Goal: Information Seeking & Learning: Get advice/opinions

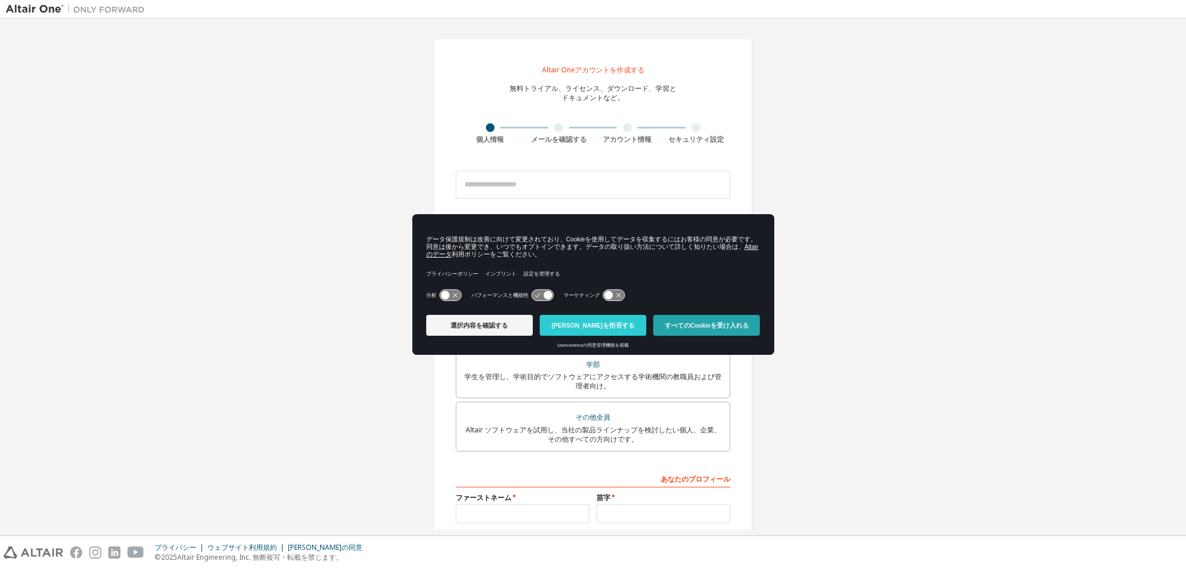
click at [709, 317] on button "すべてのCookieを受け入れる" at bounding box center [707, 325] width 107 height 21
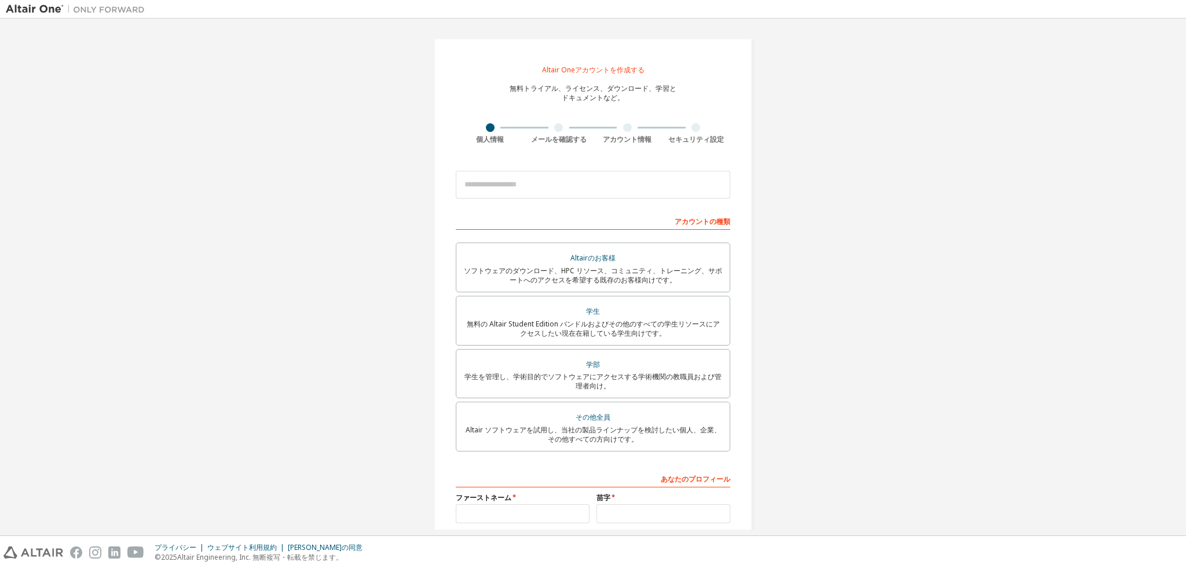
click at [488, 143] on font "個人情報" at bounding box center [490, 139] width 28 height 10
click at [541, 189] on input "email" at bounding box center [593, 185] width 275 height 28
type input "**********"
type input "*"
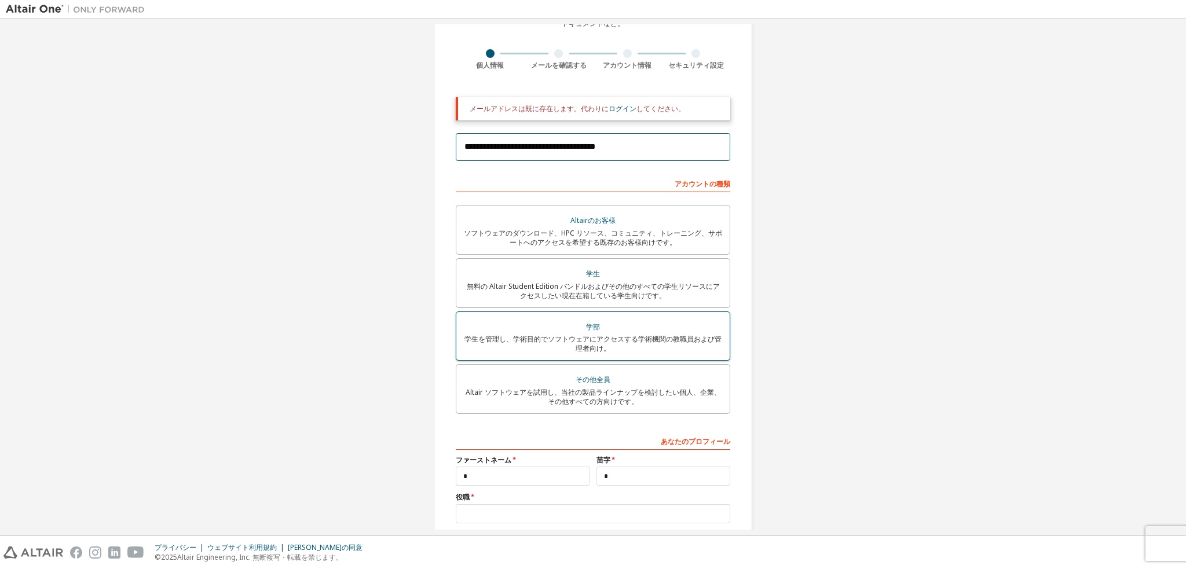
scroll to position [185, 0]
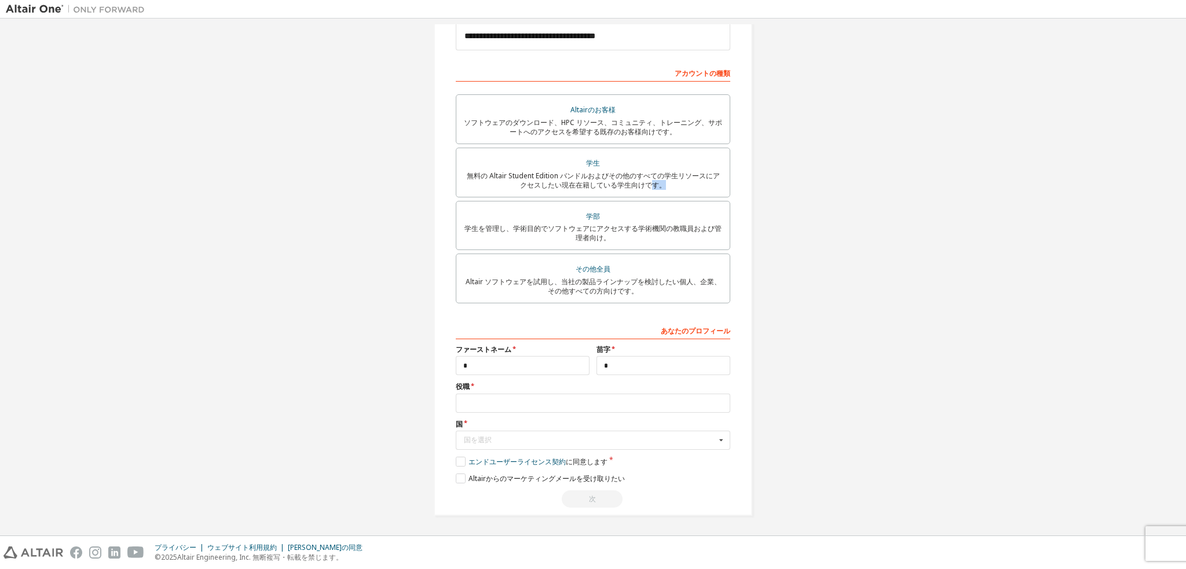
drag, startPoint x: 647, startPoint y: 194, endPoint x: 764, endPoint y: 180, distance: 118.4
click at [764, 180] on div "**********" at bounding box center [593, 185] width 1175 height 691
click at [613, 195] on label "学生 無料の Altair Student Edition バンドルおよびその他のすべての学生リソースにアクセスしたい現在在籍している学生向けです。" at bounding box center [593, 173] width 275 height 50
drag, startPoint x: 564, startPoint y: 361, endPoint x: 437, endPoint y: 373, distance: 127.4
click at [437, 373] on div "**********" at bounding box center [593, 184] width 319 height 663
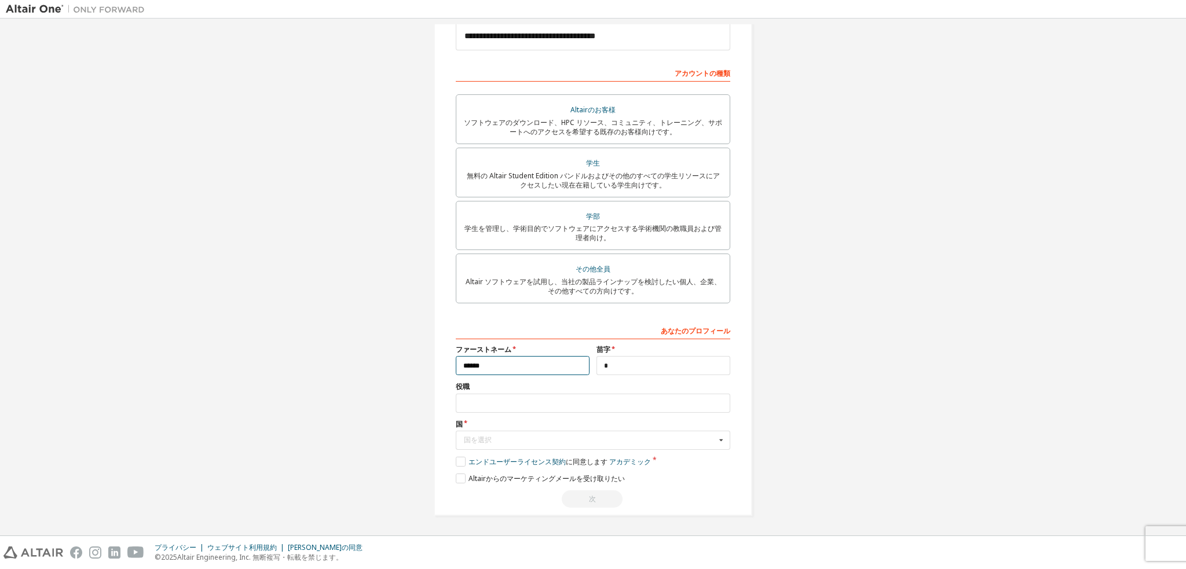
type input "******"
type input "*******"
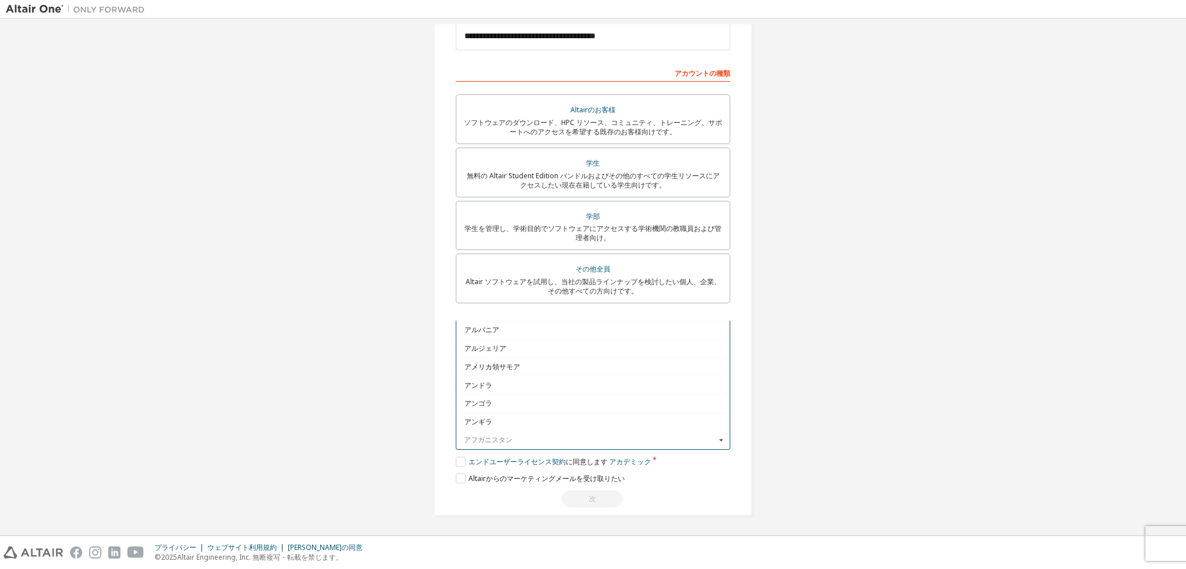
type input "*"
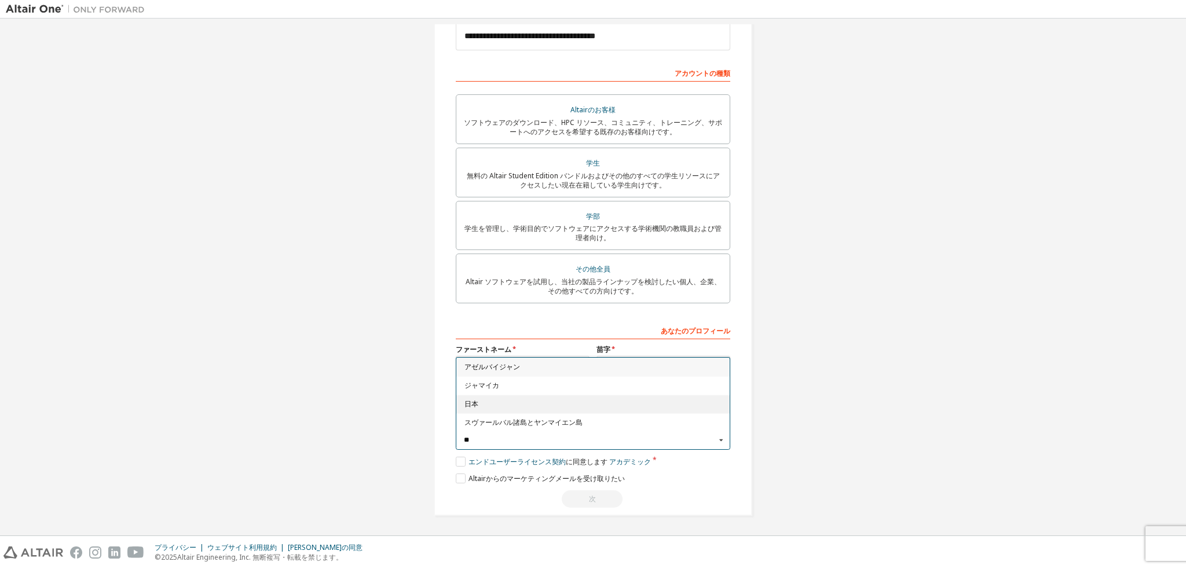
type input "**"
click at [508, 400] on div "日本" at bounding box center [593, 404] width 273 height 19
type input "***"
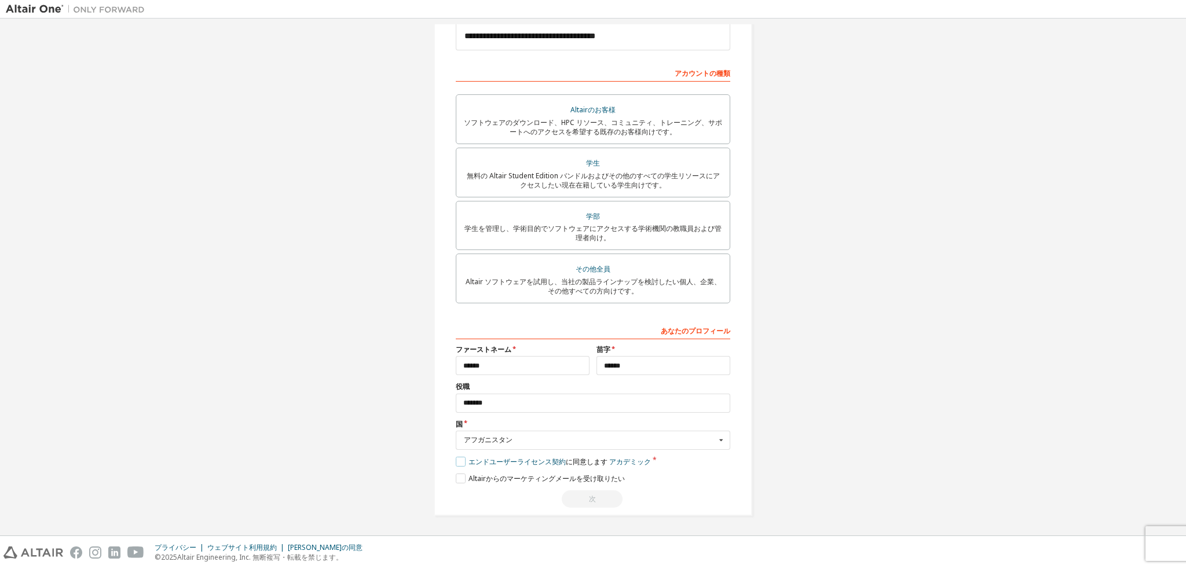
click at [458, 463] on label "エンドユーザーライセンス契約 に同意します アカデミック" at bounding box center [553, 462] width 195 height 10
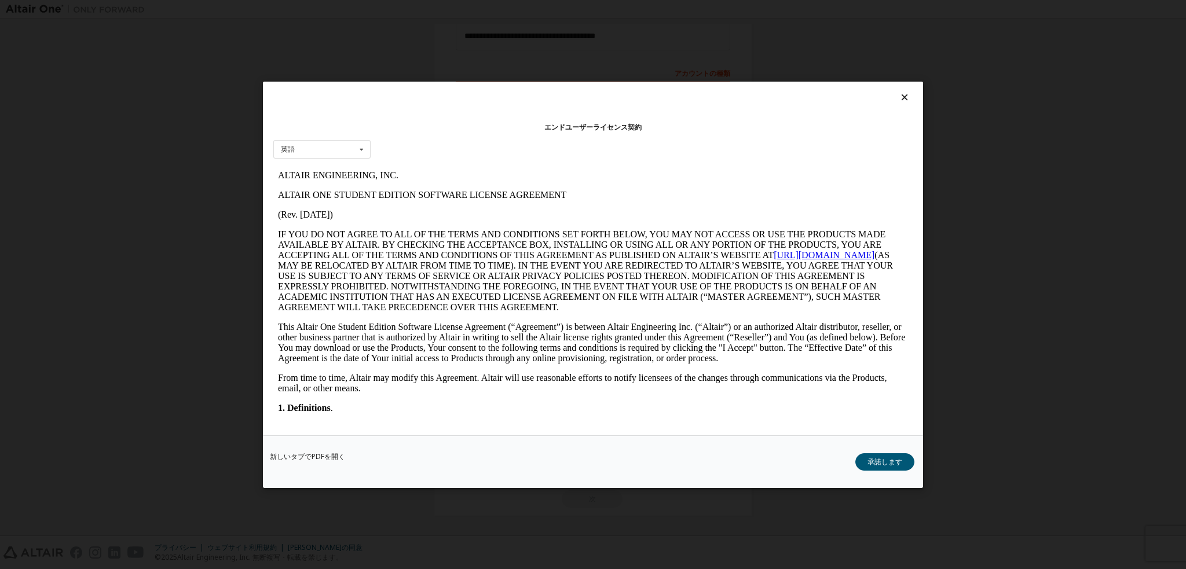
scroll to position [0, 0]
click at [881, 465] on font "承諾します" at bounding box center [885, 462] width 35 height 10
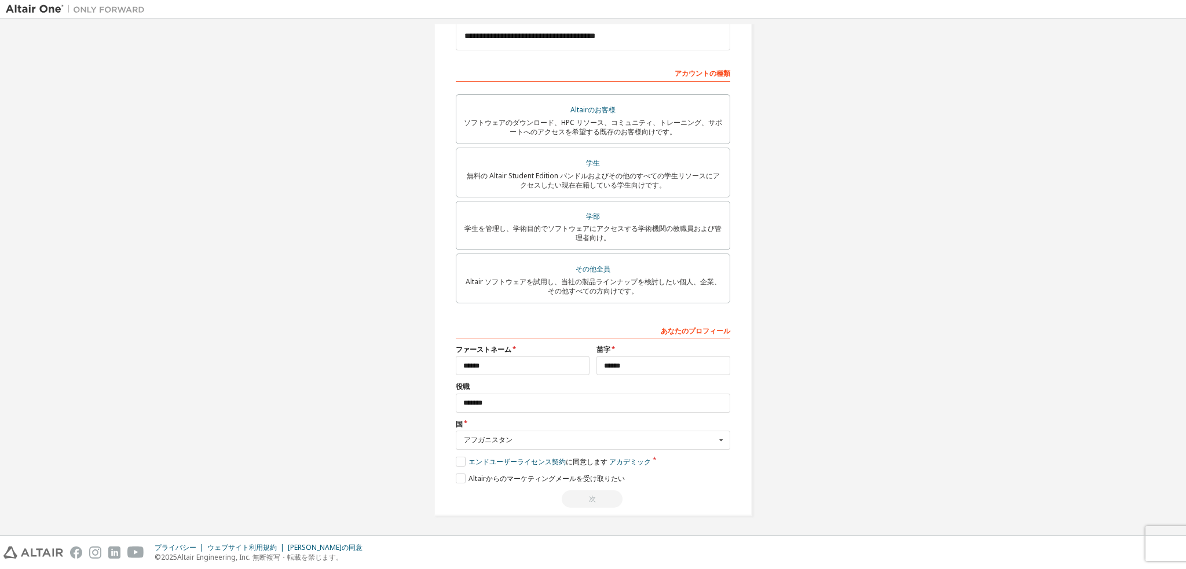
scroll to position [186, 0]
click at [512, 472] on div "あなたのプロフィール ファーストネーム ****** 苗字 ****** 役職 ******* *** 国 アフガニスタン Afghanistan Åland…" at bounding box center [593, 414] width 275 height 187
click at [460, 480] on label "Altairからのマ​​ーケティングメールを受け取りたい" at bounding box center [540, 479] width 169 height 10
drag, startPoint x: 452, startPoint y: 481, endPoint x: 477, endPoint y: 471, distance: 27.5
click at [452, 481] on div "**********" at bounding box center [593, 184] width 319 height 663
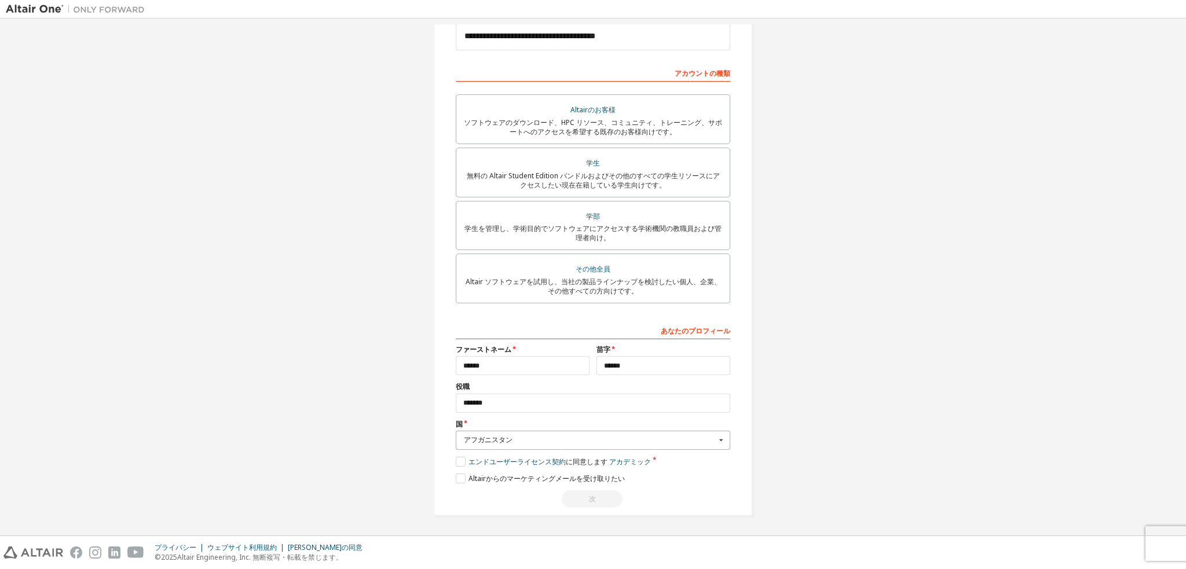
click at [579, 437] on div "アフガニスタン" at bounding box center [590, 440] width 252 height 7
click at [485, 432] on span "日本" at bounding box center [594, 435] width 258 height 7
drag, startPoint x: 553, startPoint y: 444, endPoint x: 422, endPoint y: 444, distance: 130.9
click at [422, 444] on div "**********" at bounding box center [593, 185] width 346 height 691
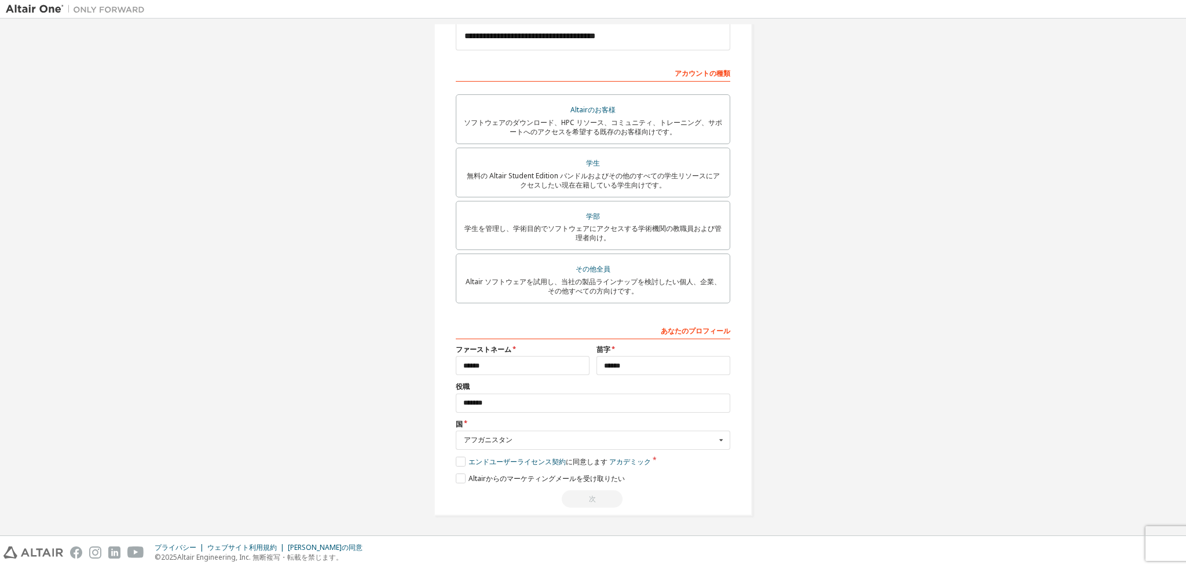
scroll to position [178, 0]
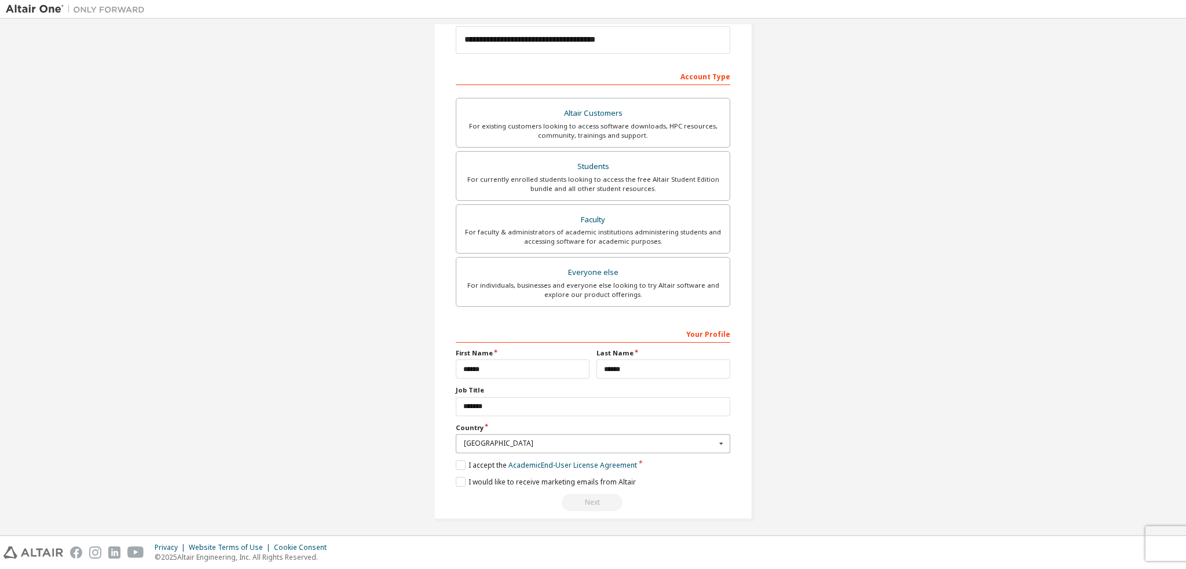
click at [558, 447] on input "text" at bounding box center [593, 444] width 273 height 18
click at [542, 435] on span "[GEOGRAPHIC_DATA]" at bounding box center [594, 438] width 258 height 7
click at [721, 445] on icon at bounding box center [721, 444] width 14 height 18
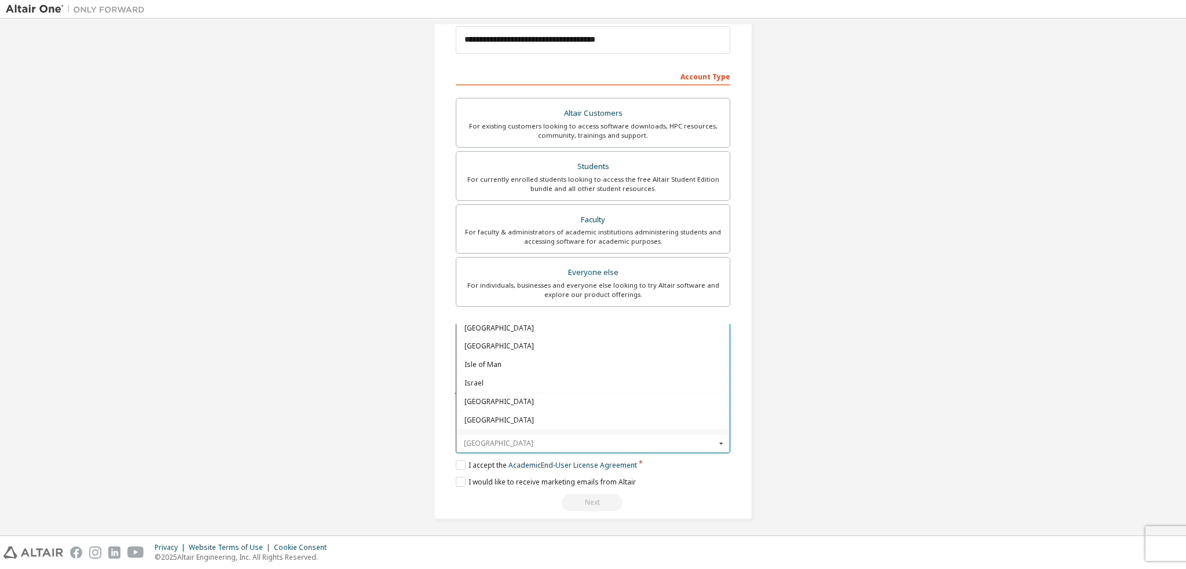
click at [660, 444] on input "text" at bounding box center [593, 444] width 273 height 18
click at [661, 435] on span "[GEOGRAPHIC_DATA]" at bounding box center [594, 438] width 258 height 7
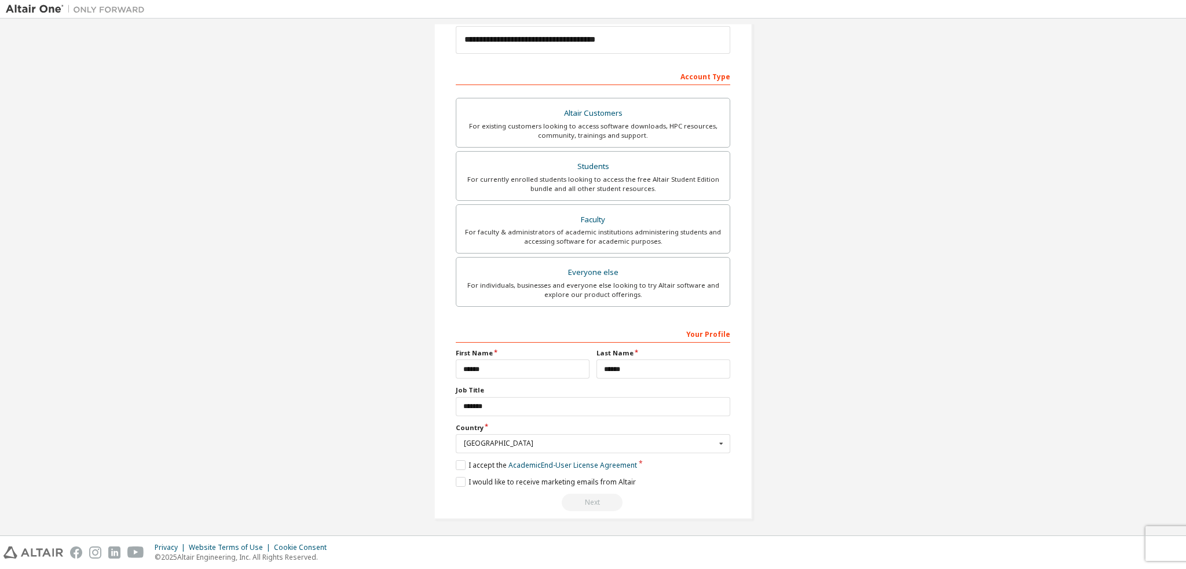
click at [776, 449] on div "**********" at bounding box center [593, 190] width 1175 height 688
drag, startPoint x: 581, startPoint y: 437, endPoint x: 389, endPoint y: 439, distance: 191.2
click at [366, 440] on div "**********" at bounding box center [593, 190] width 1175 height 688
click at [612, 482] on label "I would like to receive marketing emails from Altair" at bounding box center [546, 482] width 180 height 10
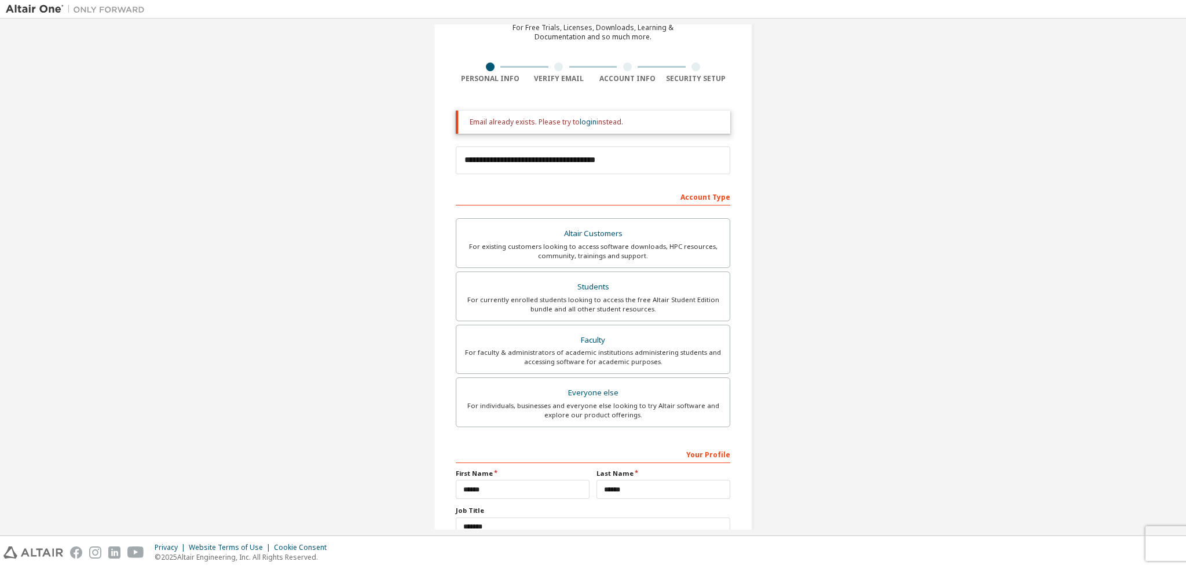
scroll to position [60, 0]
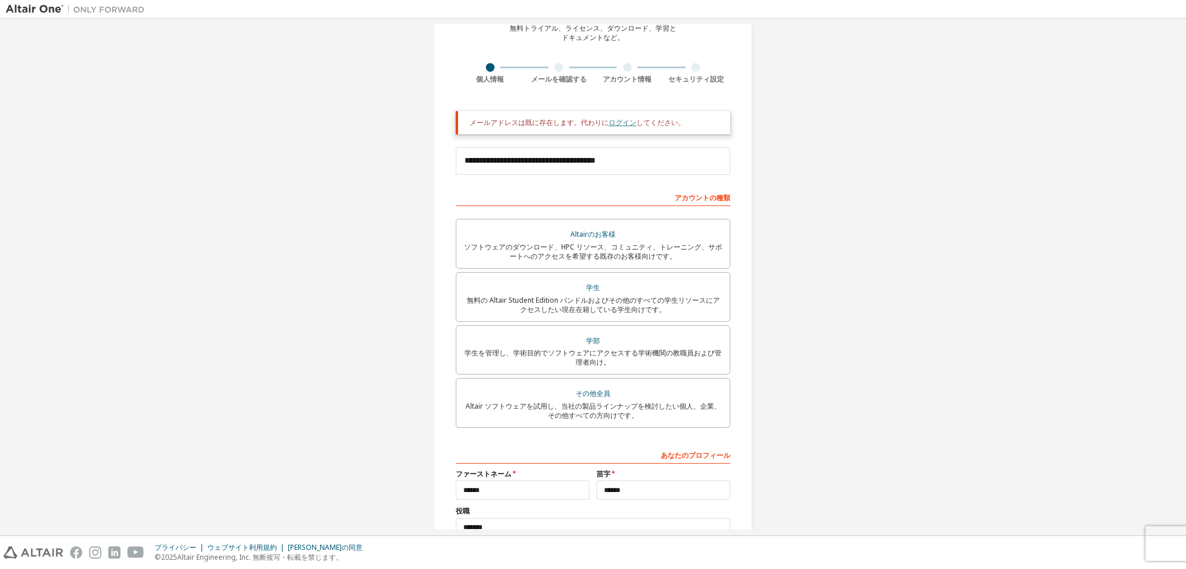
click at [609, 121] on font "ログイン" at bounding box center [623, 123] width 28 height 10
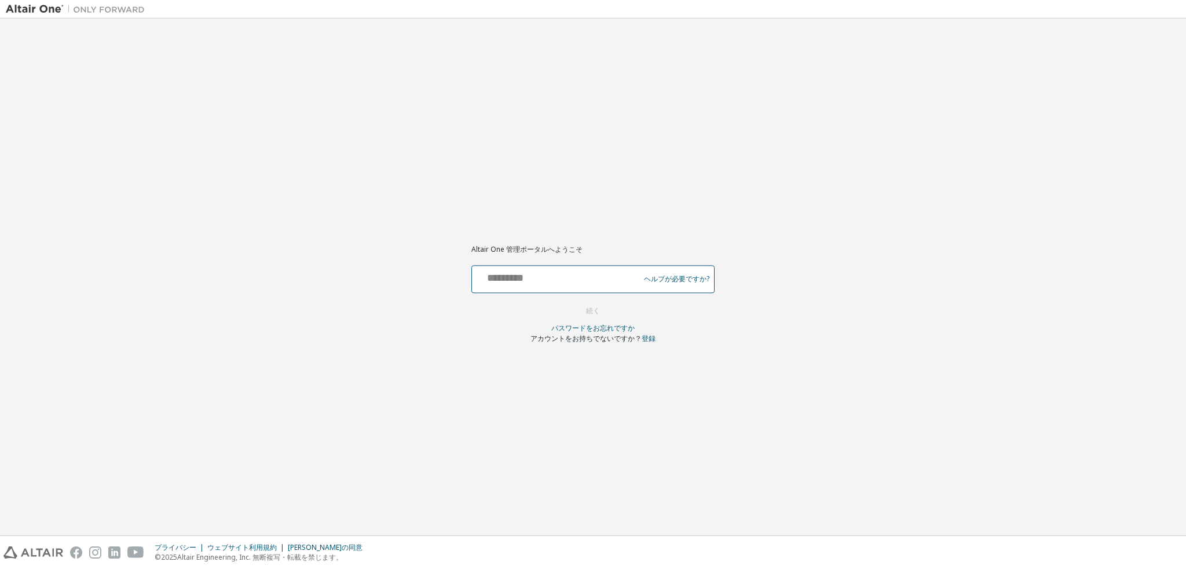
click at [605, 278] on input "text" at bounding box center [558, 276] width 162 height 17
click at [797, 371] on div "Altair One 管理ポータルへようこそ ヘルプが必要ですか? グローバルログインには必ずメールアドレス（例：@europe.altair.com、@as…" at bounding box center [593, 277] width 1175 height 506
click at [619, 323] on div at bounding box center [593, 323] width 243 height 1
click at [620, 324] on font "パスワードをお忘れですか" at bounding box center [593, 328] width 83 height 10
click at [590, 274] on input "text" at bounding box center [558, 276] width 162 height 17
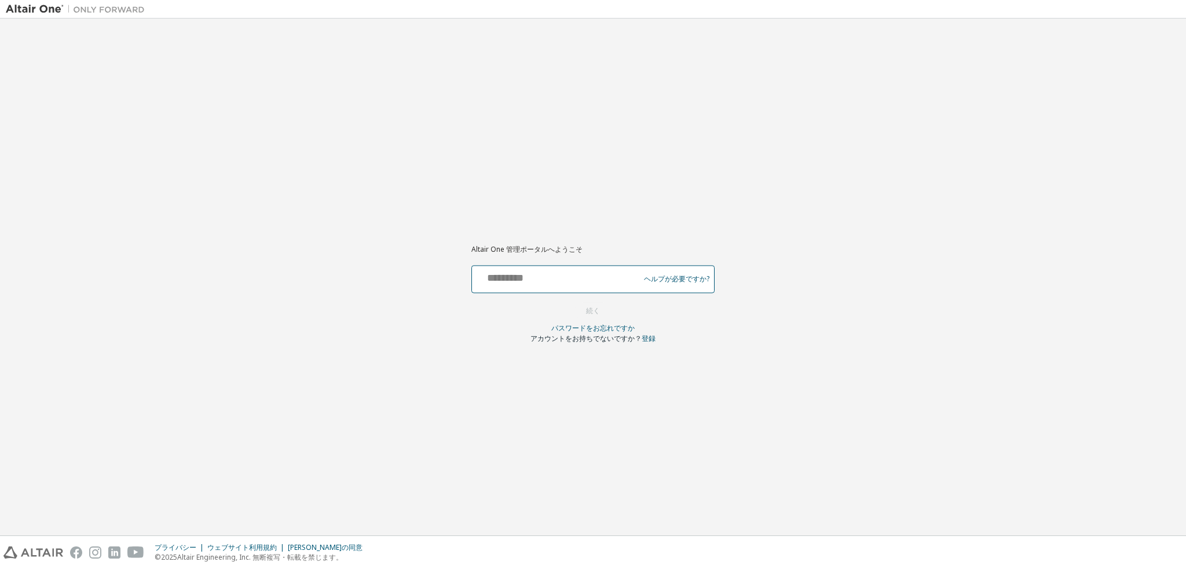
type input "**********"
click at [600, 311] on font "続く" at bounding box center [593, 311] width 14 height 10
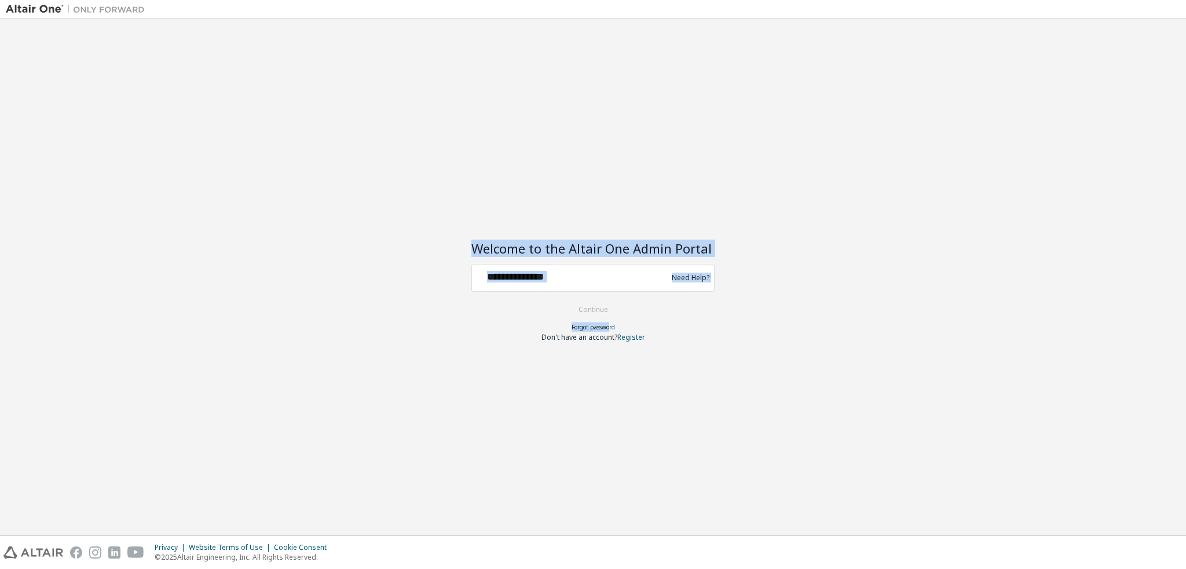
drag, startPoint x: 611, startPoint y: 328, endPoint x: 717, endPoint y: 323, distance: 106.1
click at [717, 323] on div "Welcome to the Altair One Admin Portal Need Help? Please make sure that you pro…" at bounding box center [593, 277] width 1175 height 506
click at [609, 287] on div at bounding box center [571, 278] width 189 height 22
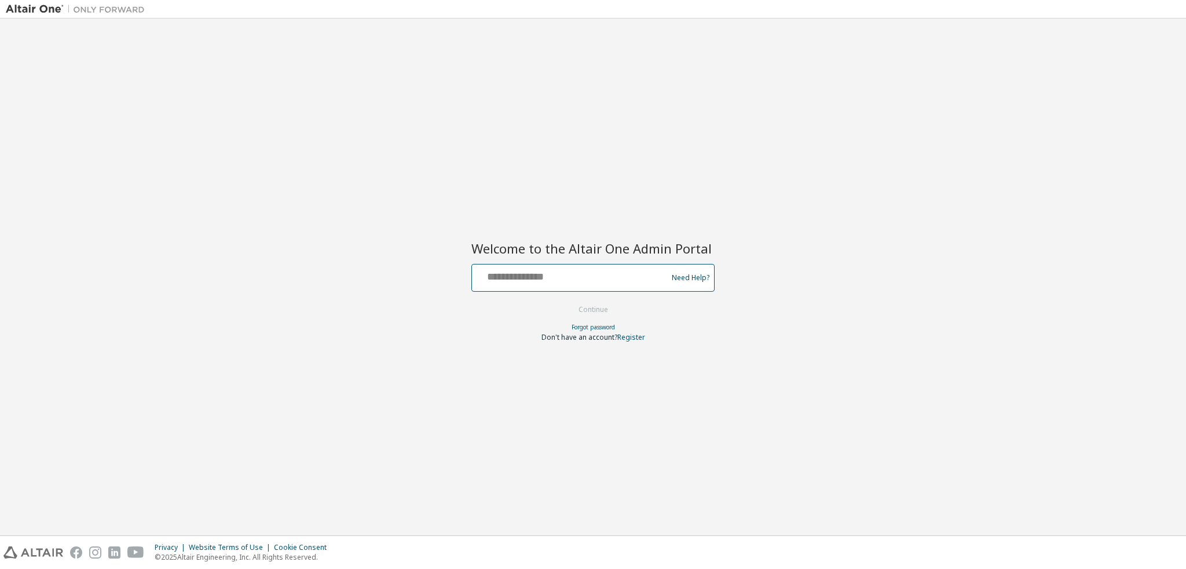
click at [612, 278] on input "text" at bounding box center [571, 275] width 189 height 17
type input "**********"
click at [597, 327] on link "Forgot password" at bounding box center [593, 327] width 43 height 8
click at [691, 278] on link "Need Help?" at bounding box center [691, 278] width 38 height 1
click at [652, 276] on input "**********" at bounding box center [571, 275] width 189 height 17
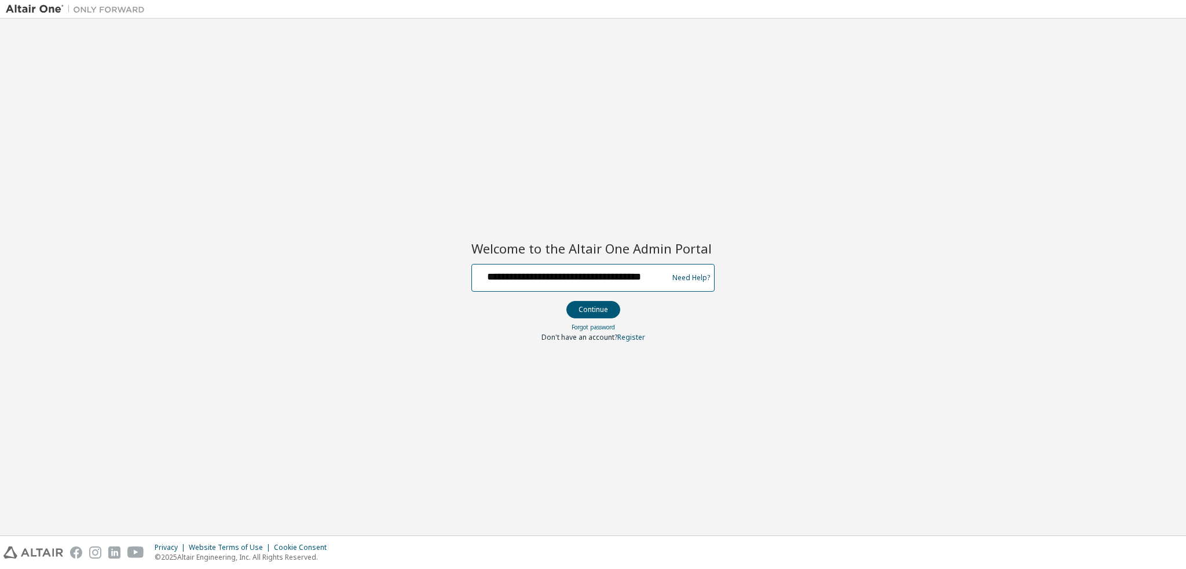
scroll to position [0, 8]
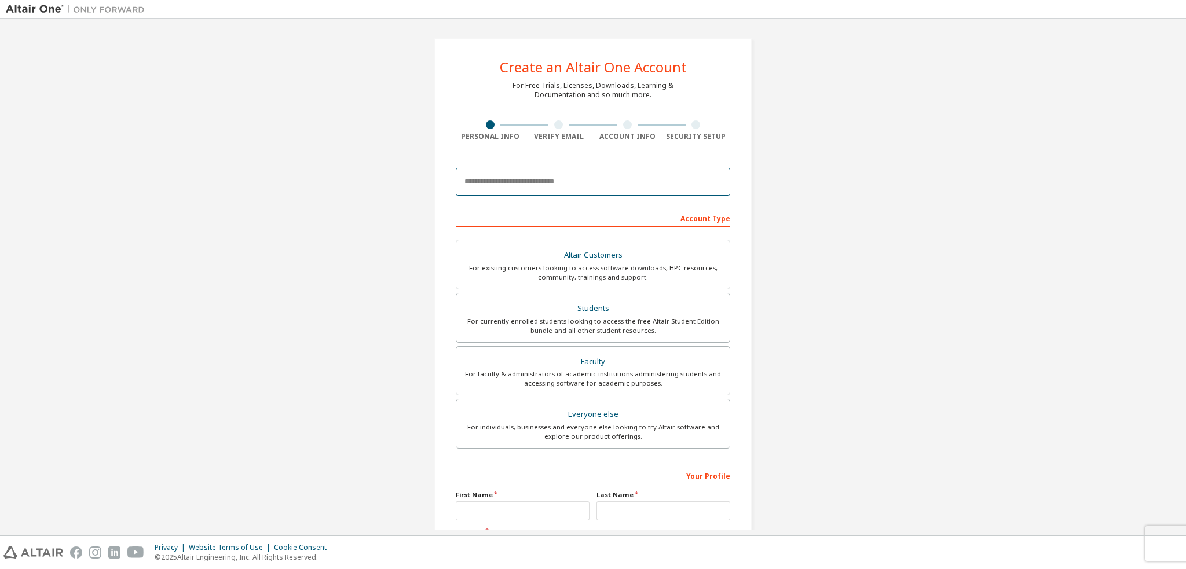
click at [622, 179] on input "email" at bounding box center [593, 182] width 275 height 28
type input "**********"
type input "*"
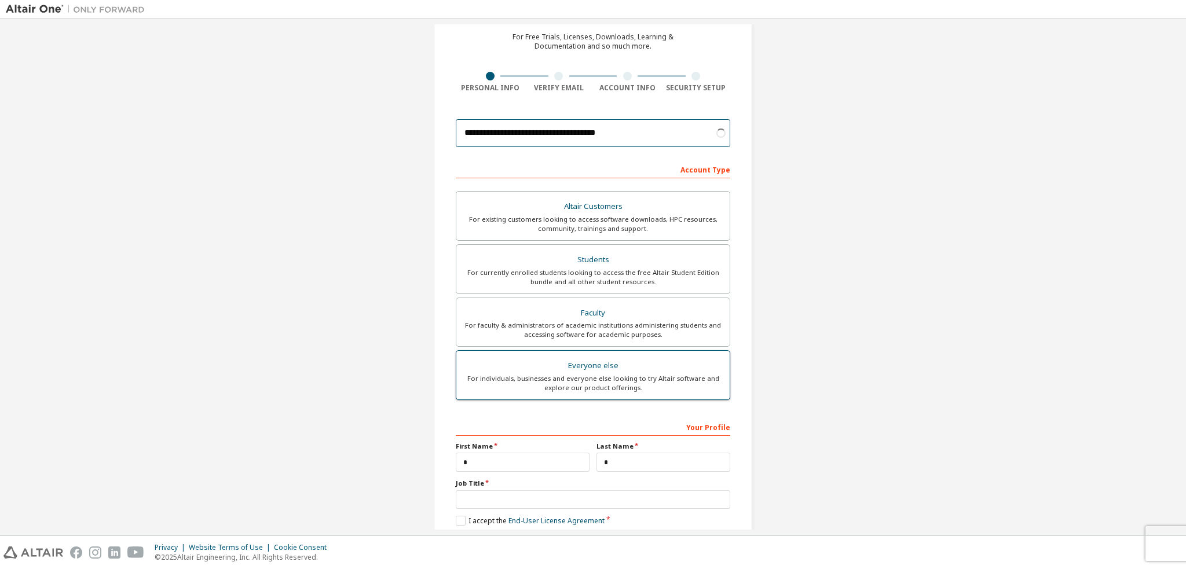
scroll to position [105, 0]
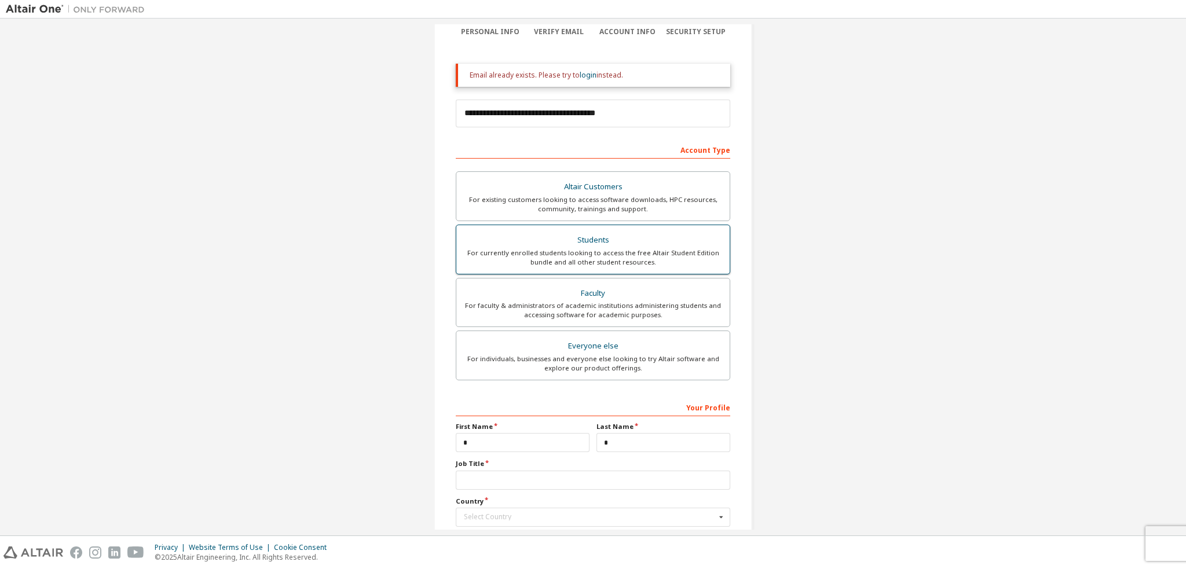
click at [601, 197] on div "For existing customers looking to access software downloads, HPC resources, com…" at bounding box center [593, 204] width 260 height 19
click at [611, 243] on div "Students" at bounding box center [593, 240] width 260 height 16
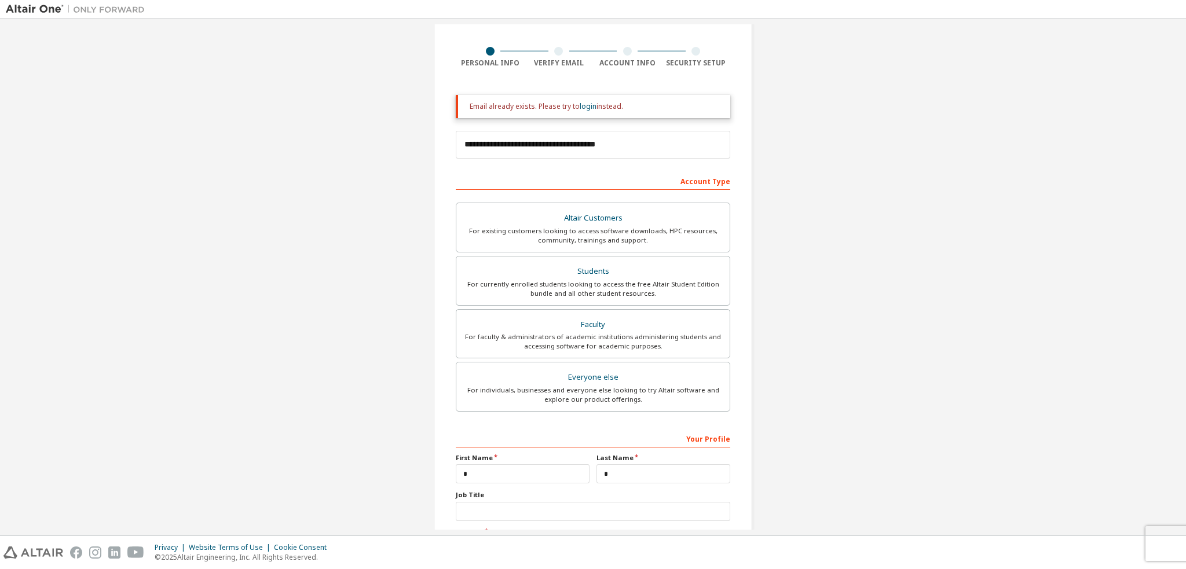
scroll to position [47, 0]
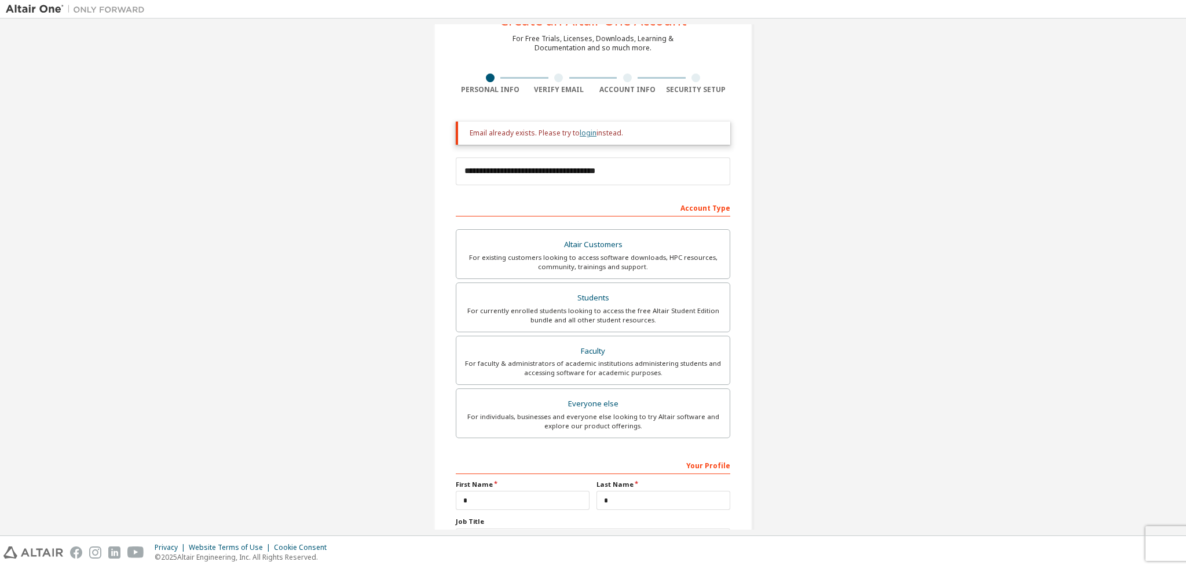
click at [580, 133] on link "login" at bounding box center [588, 133] width 17 height 10
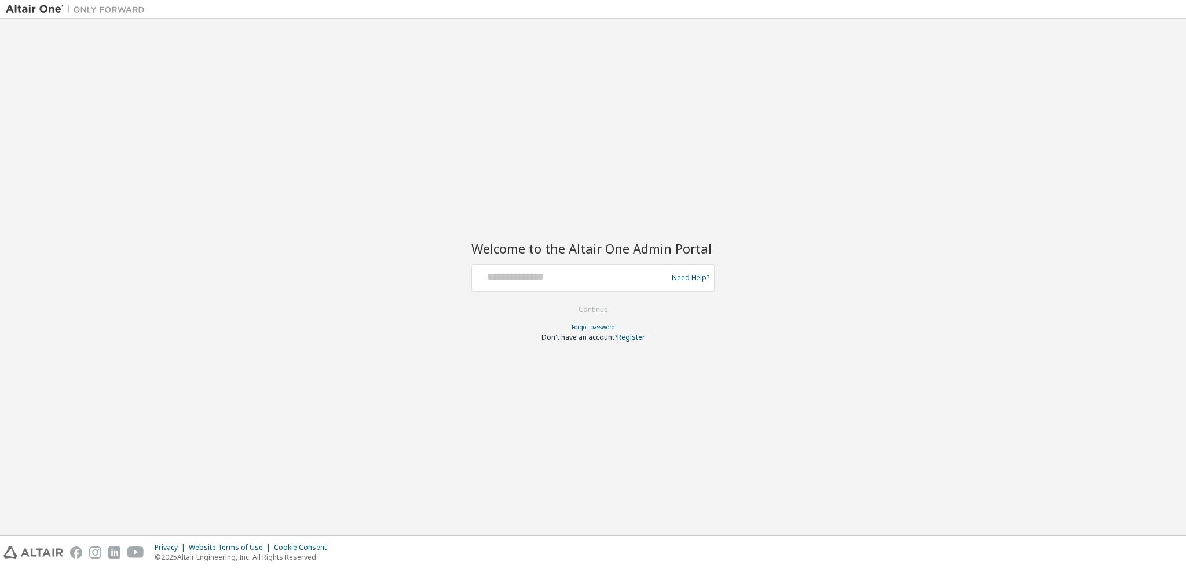
click at [631, 356] on div "Welcome to the Altair One Admin Portal Need Help? Please make sure that you pro…" at bounding box center [593, 277] width 1175 height 506
click at [591, 334] on form "ヘルプが必要ですか? グローバルログインには必ずメールアドレス（例：@europe.altair.com、@asiapac.altair.com）を入力してく…" at bounding box center [593, 304] width 243 height 78
click at [592, 332] on div "パスワードをお忘れですか" at bounding box center [593, 328] width 243 height 9
click at [593, 326] on font "パスワードをお忘れですか" at bounding box center [593, 328] width 83 height 10
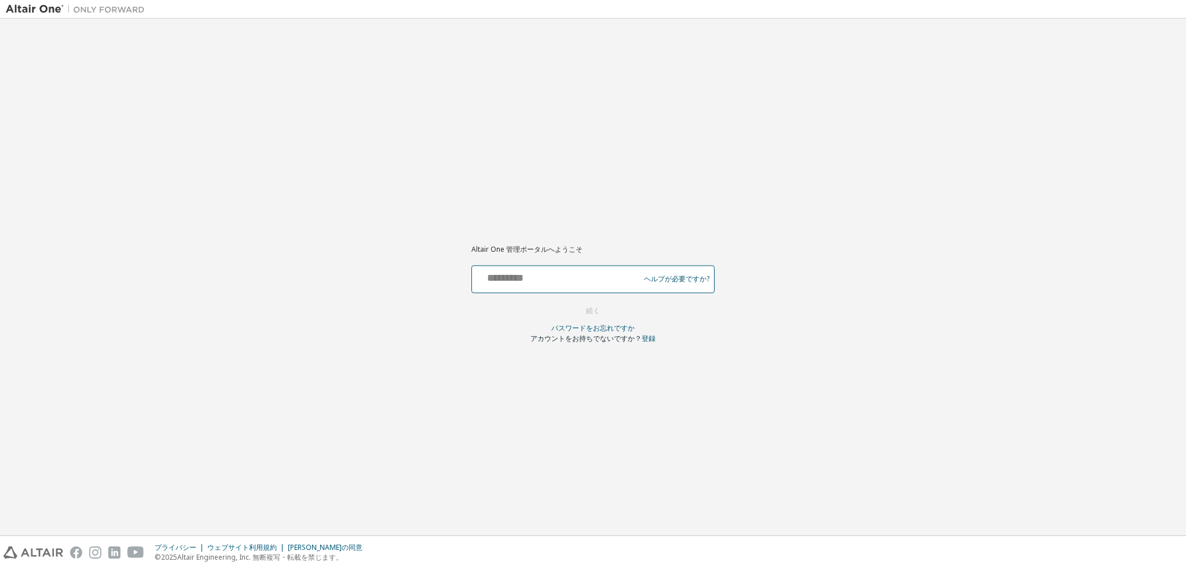
click at [572, 282] on input "text" at bounding box center [558, 276] width 162 height 17
click at [582, 284] on input "text" at bounding box center [558, 276] width 162 height 17
click at [582, 283] on input "text" at bounding box center [558, 276] width 162 height 17
click at [563, 277] on input "text" at bounding box center [558, 276] width 162 height 17
type input "**********"
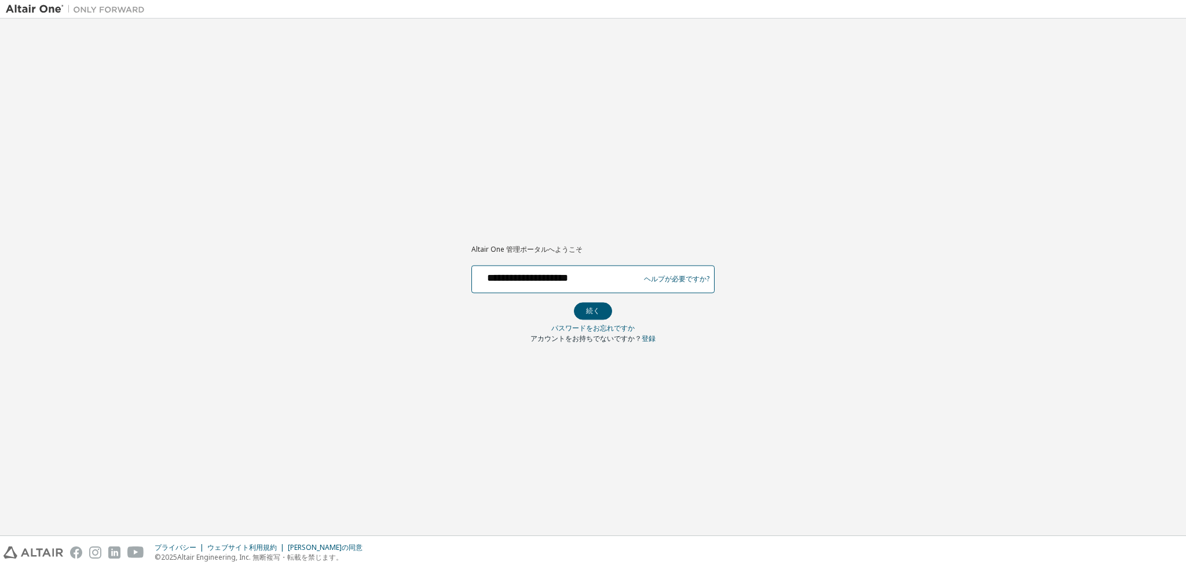
click at [574, 302] on button "続く" at bounding box center [593, 310] width 38 height 17
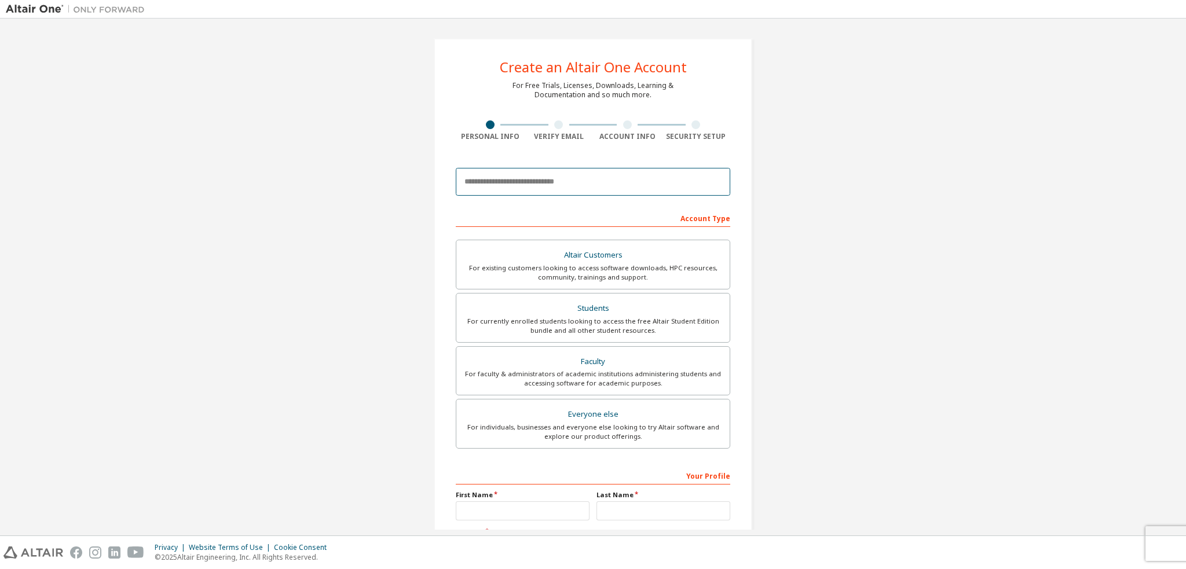
click at [645, 181] on input "email" at bounding box center [593, 182] width 275 height 28
type input "**********"
type input "*"
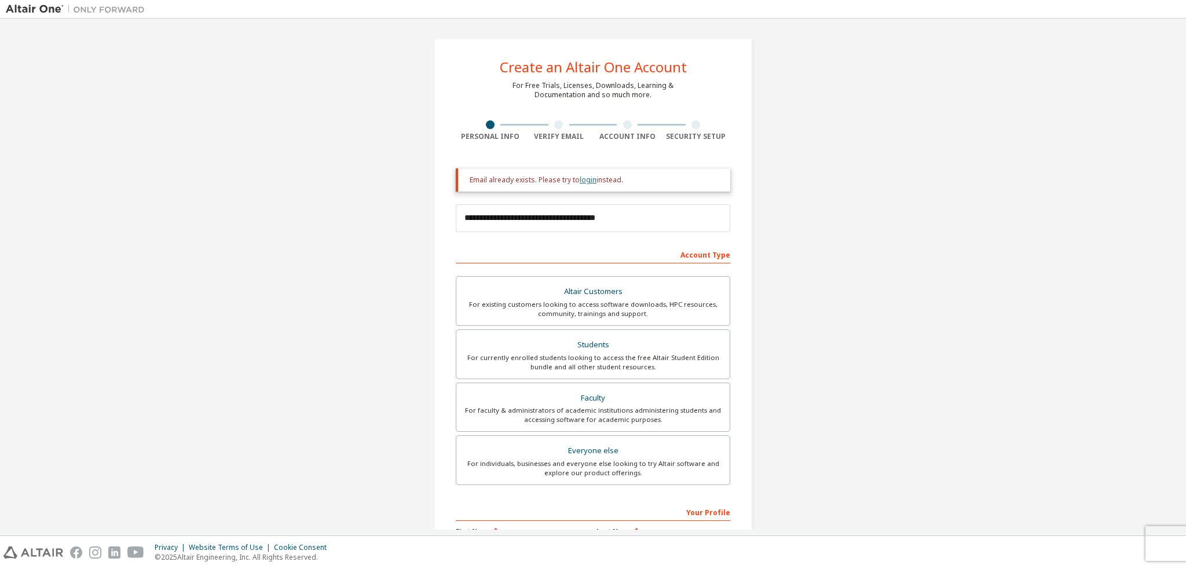
click at [580, 177] on link "login" at bounding box center [588, 180] width 17 height 10
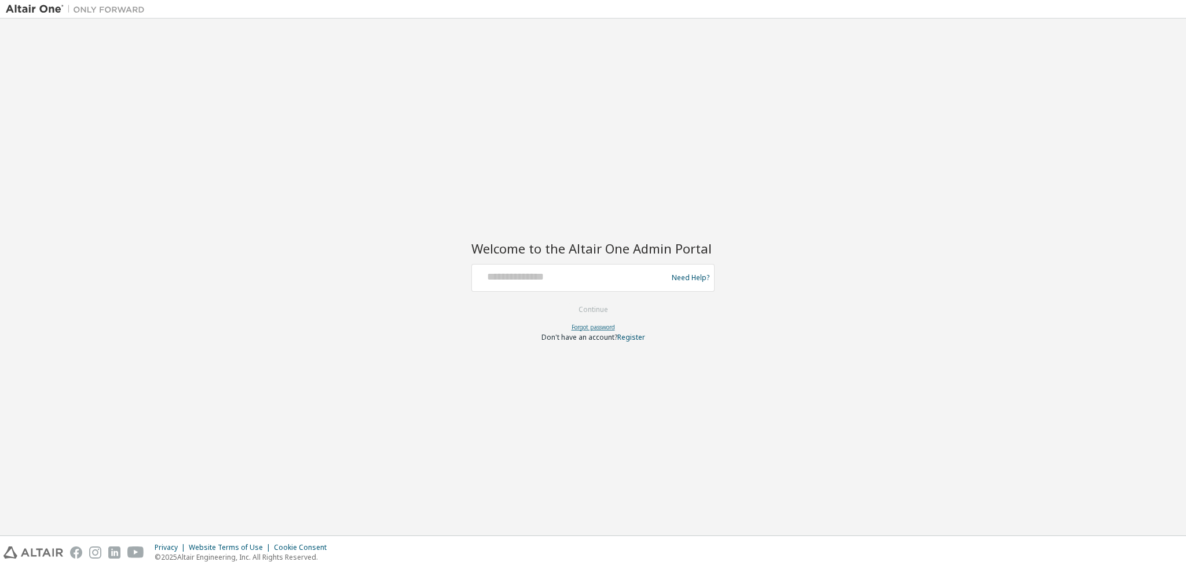
click at [597, 323] on link "Forgot password" at bounding box center [593, 327] width 43 height 8
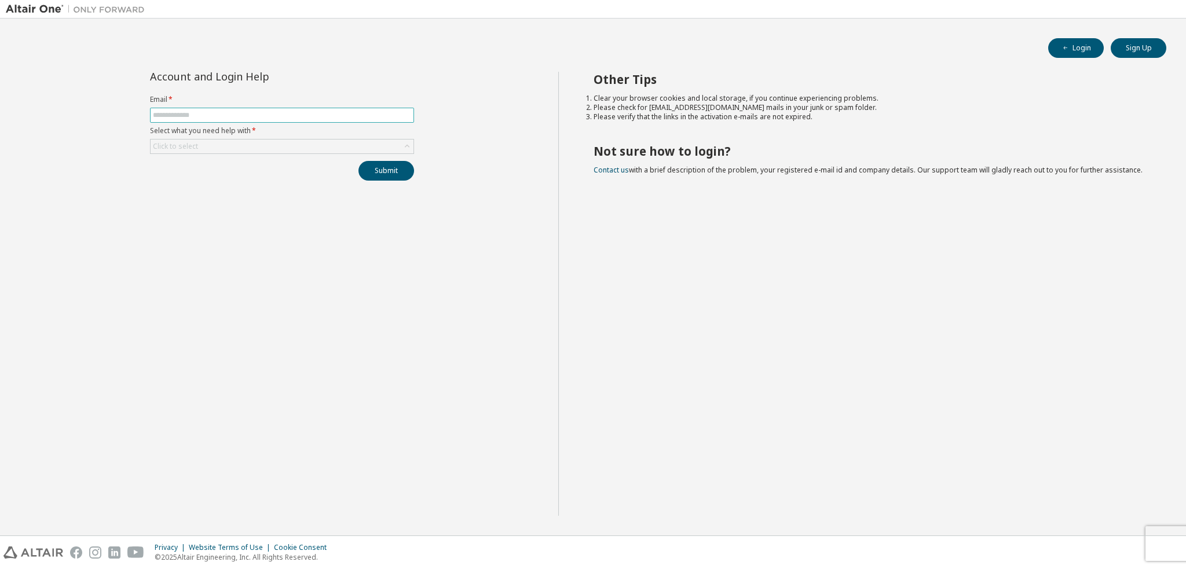
click at [229, 122] on span at bounding box center [282, 115] width 264 height 15
click at [233, 117] on input "text" at bounding box center [282, 115] width 258 height 9
type input "**********"
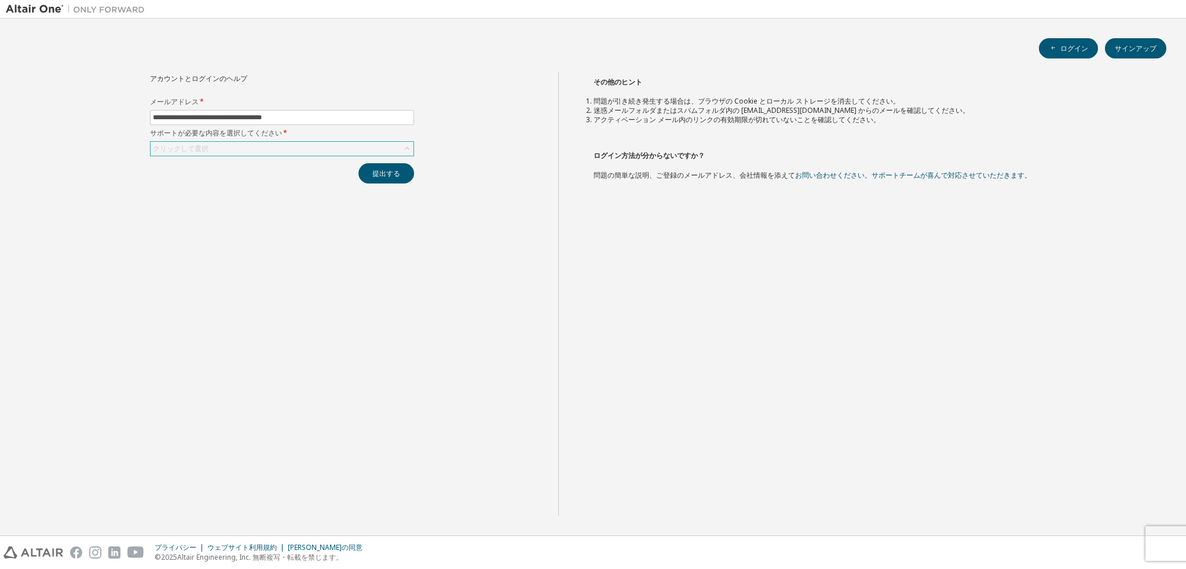
click at [322, 152] on div "クリックして選択" at bounding box center [282, 149] width 263 height 14
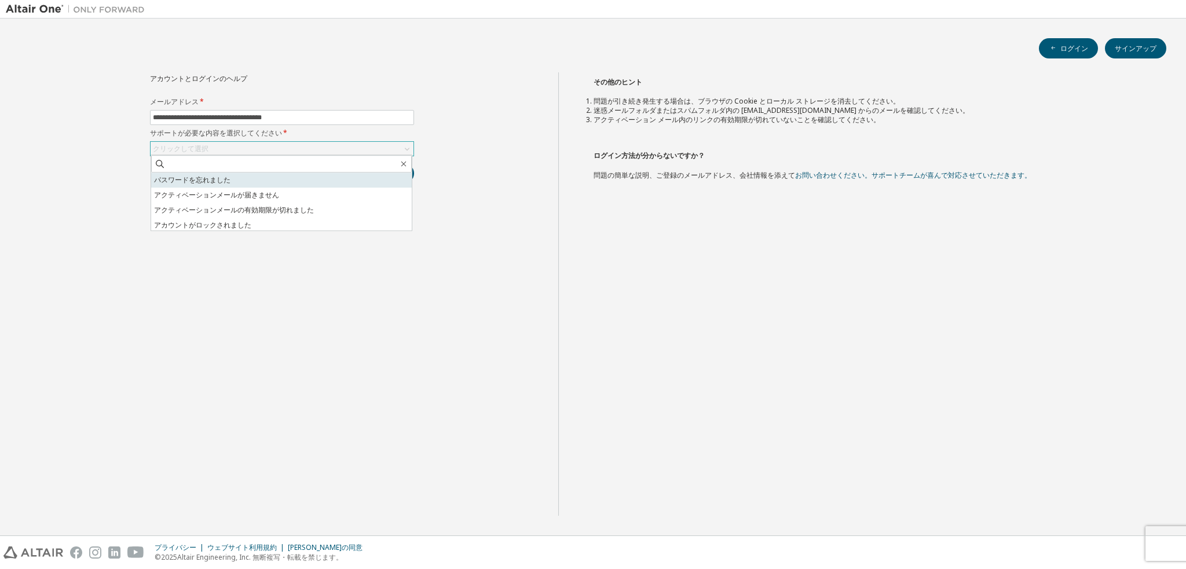
click at [278, 180] on li "パスワードを忘れました" at bounding box center [281, 180] width 261 height 15
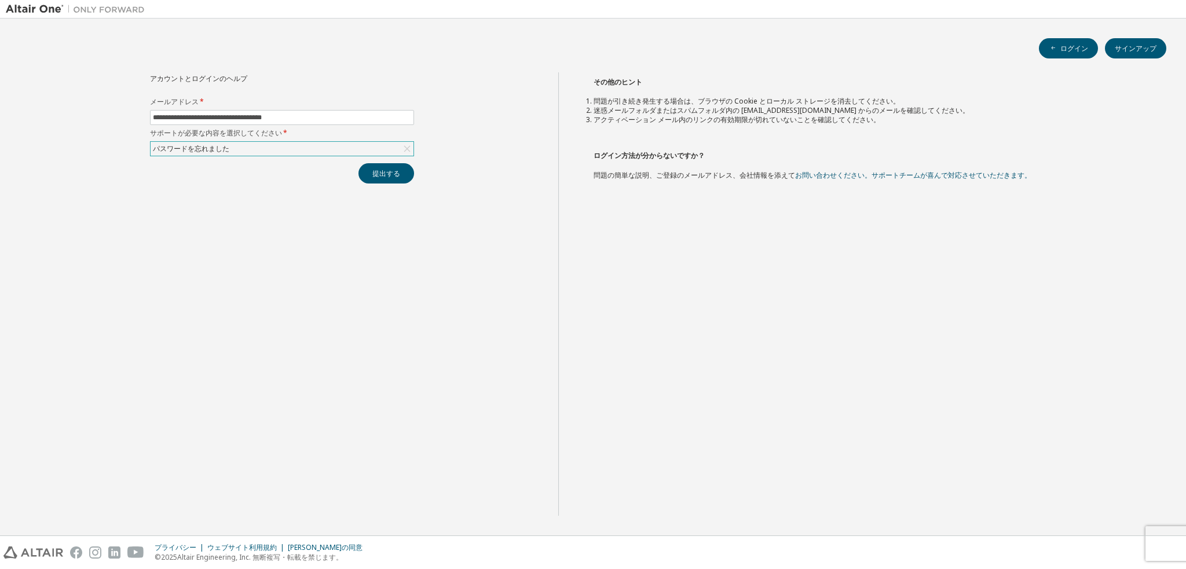
click at [298, 157] on div "**********" at bounding box center [282, 127] width 278 height 111
click at [437, 178] on div "**********" at bounding box center [282, 294] width 553 height 444
click at [368, 173] on button "提出する" at bounding box center [387, 173] width 56 height 20
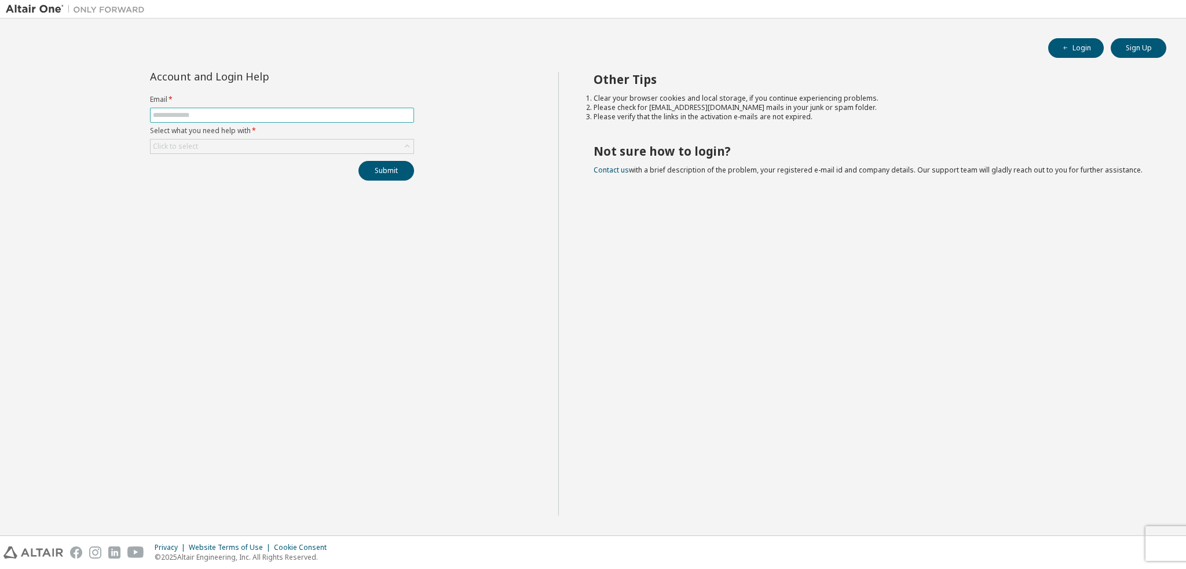
drag, startPoint x: 314, startPoint y: 101, endPoint x: 313, endPoint y: 110, distance: 8.8
click at [314, 101] on label "Email *" at bounding box center [282, 99] width 264 height 9
click at [313, 111] on input "text" at bounding box center [282, 115] width 258 height 9
type input "**********"
click at [289, 144] on div "Click to select" at bounding box center [282, 147] width 263 height 14
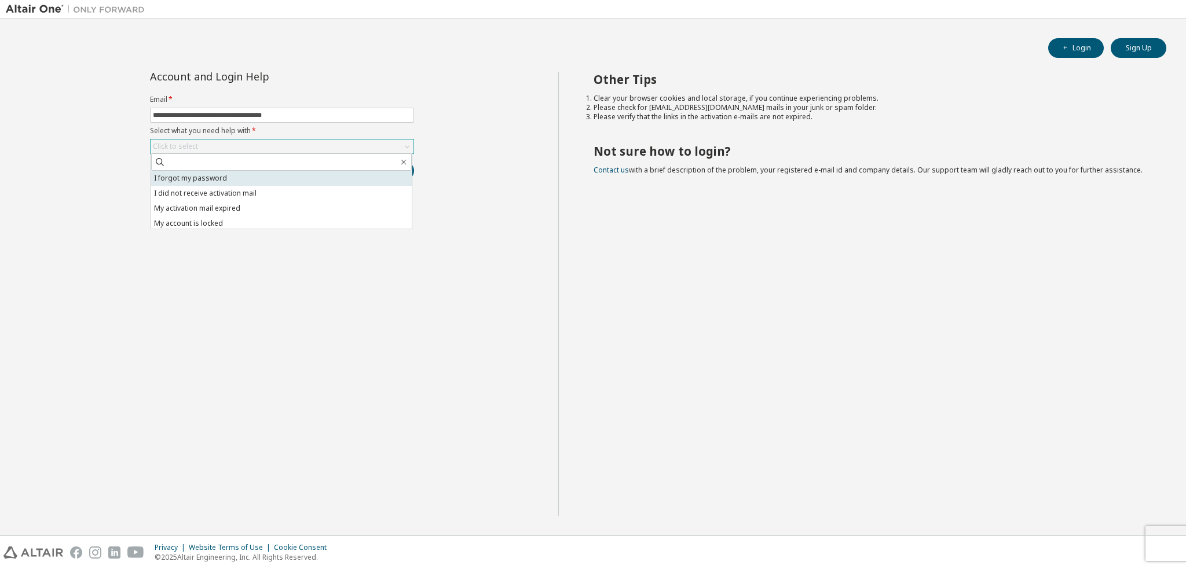
click at [272, 177] on li "I forgot my password" at bounding box center [281, 178] width 261 height 15
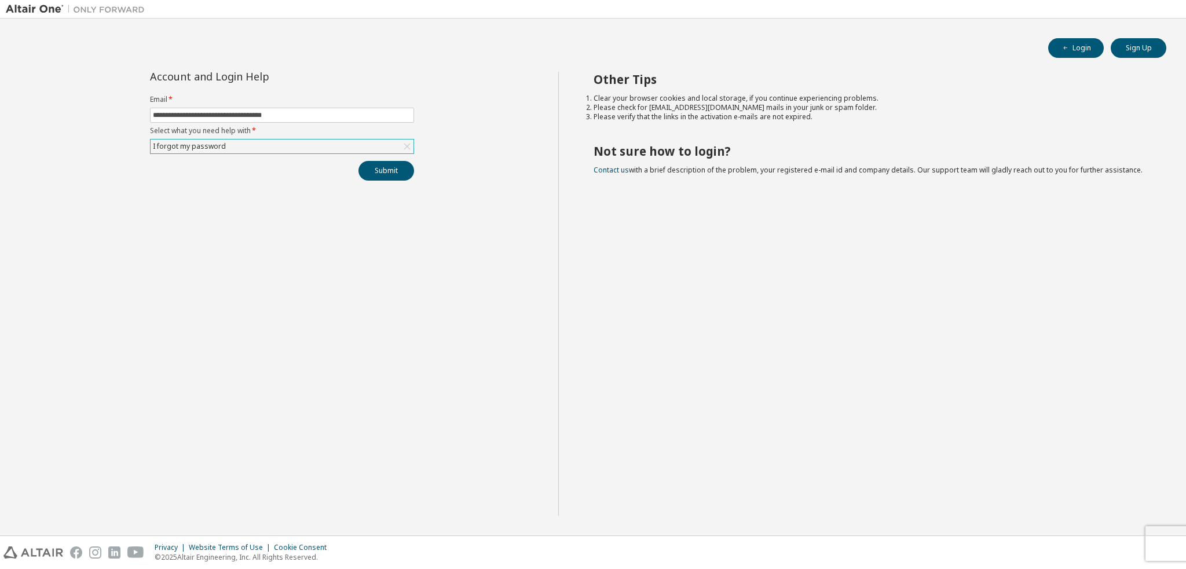
click at [496, 222] on div "**********" at bounding box center [282, 294] width 553 height 444
click at [368, 171] on button "Submit" at bounding box center [387, 171] width 56 height 20
click at [1093, 539] on link "Altair support" at bounding box center [1102, 538] width 46 height 10
click at [1079, 542] on span "Please contact Altair support for assistance." at bounding box center [1091, 543] width 121 height 19
click at [1096, 537] on link "Altair support" at bounding box center [1102, 538] width 46 height 10
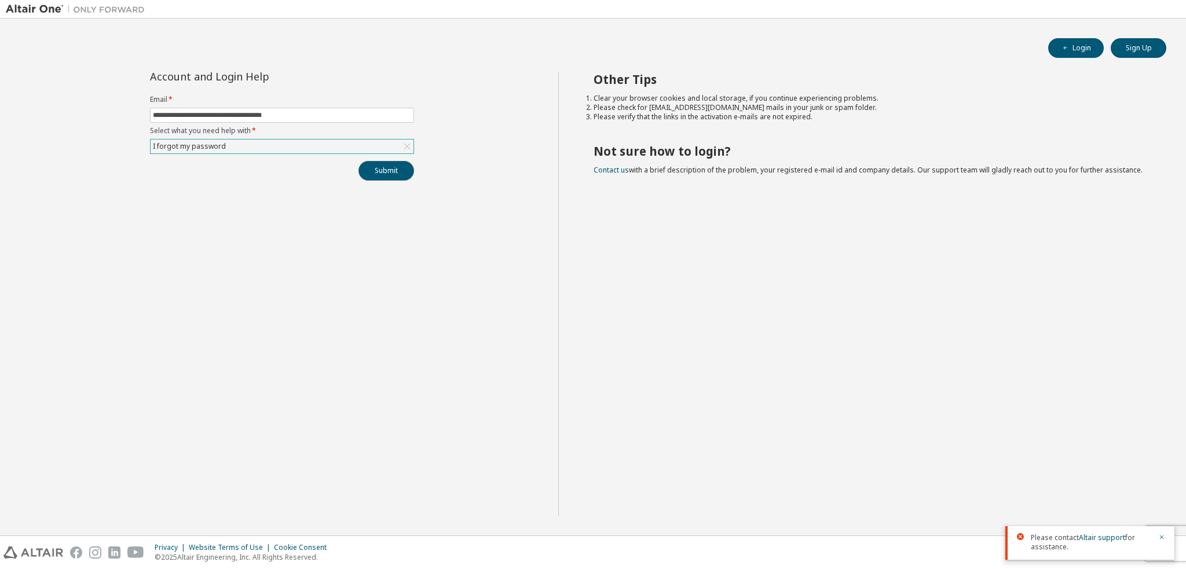
drag, startPoint x: 443, startPoint y: 327, endPoint x: 373, endPoint y: 162, distance: 179.2
click at [373, 162] on button "Submit" at bounding box center [387, 171] width 56 height 20
click at [1108, 538] on link "Altair support" at bounding box center [1102, 538] width 46 height 10
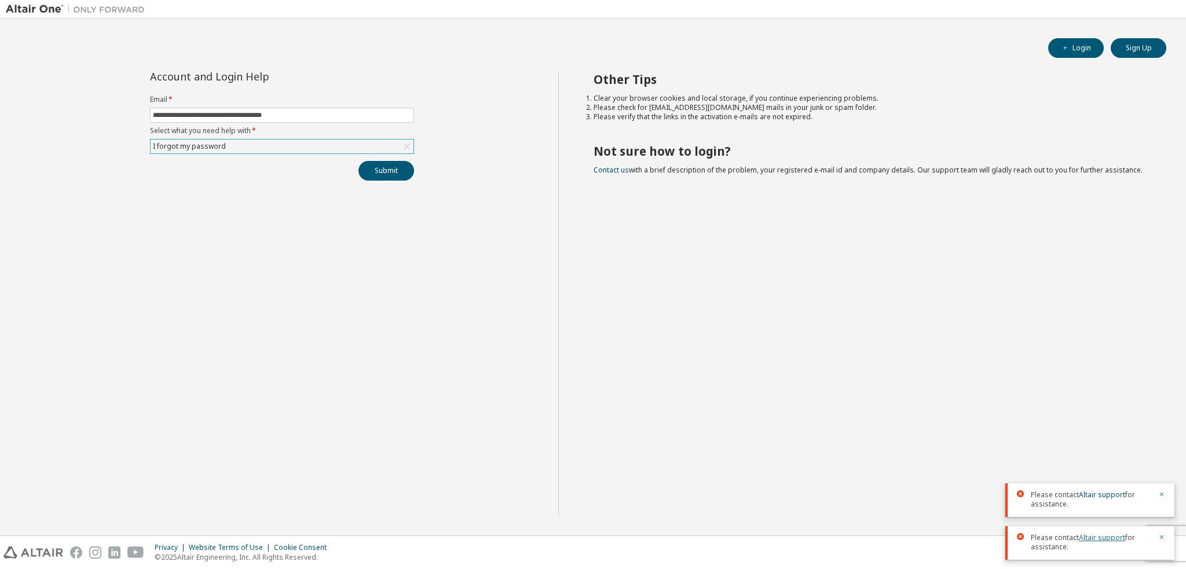
click at [1108, 539] on link "Altair support" at bounding box center [1102, 538] width 46 height 10
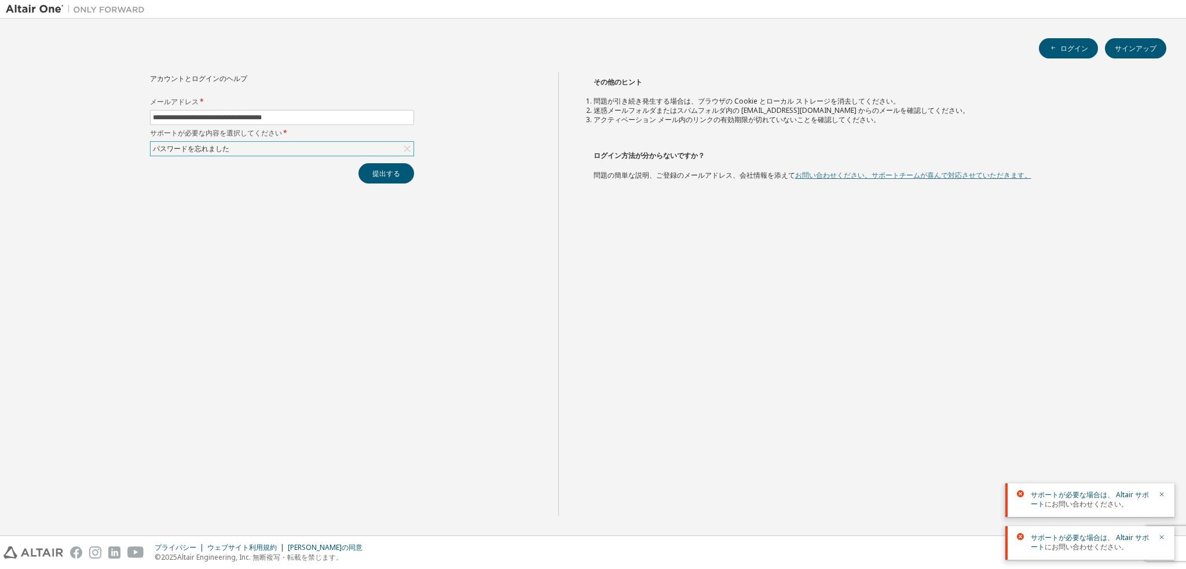
click at [863, 172] on font "お問い合わせください。サポートチームが喜んで対応させていただきます。" at bounding box center [913, 175] width 236 height 10
click at [869, 180] on div "その他のヒント 問題が引き続き発生する場合は、ブラウザの Cookie とローカル ストレージを消去してください。 迷惑メールフォルダまたはスパムフォルダ内の…" at bounding box center [869, 294] width 623 height 444
click at [895, 163] on h2 "ログイン方法が分からないですか？" at bounding box center [870, 154] width 553 height 17
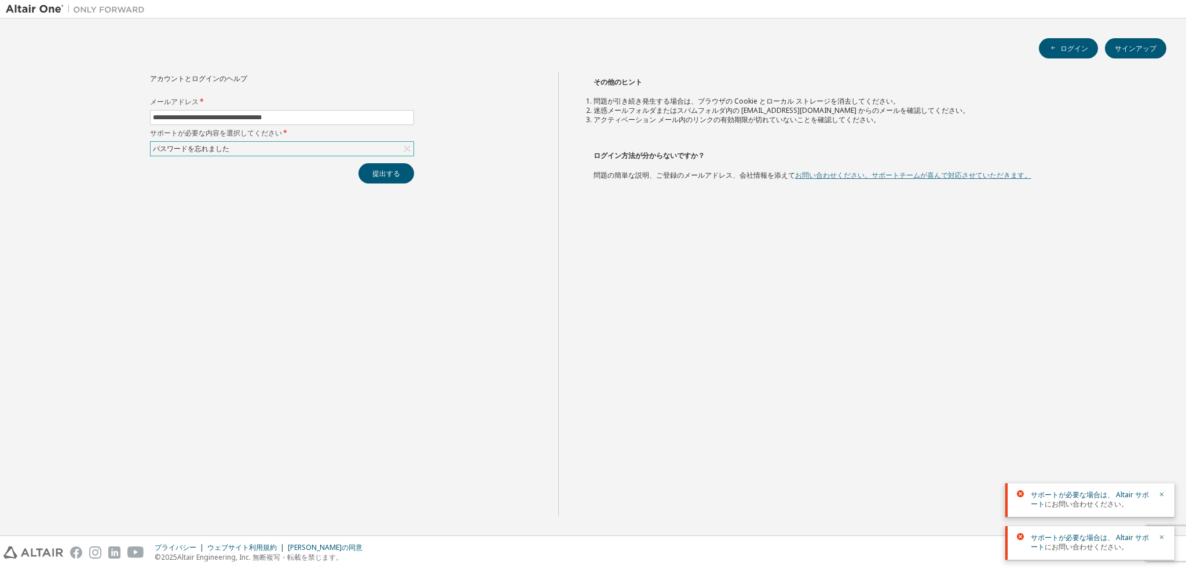
click at [897, 174] on font "お問い合わせください。サポートチームが喜んで対応させていただきます。" at bounding box center [913, 175] width 236 height 10
click at [1071, 50] on font "ログイン" at bounding box center [1075, 48] width 28 height 10
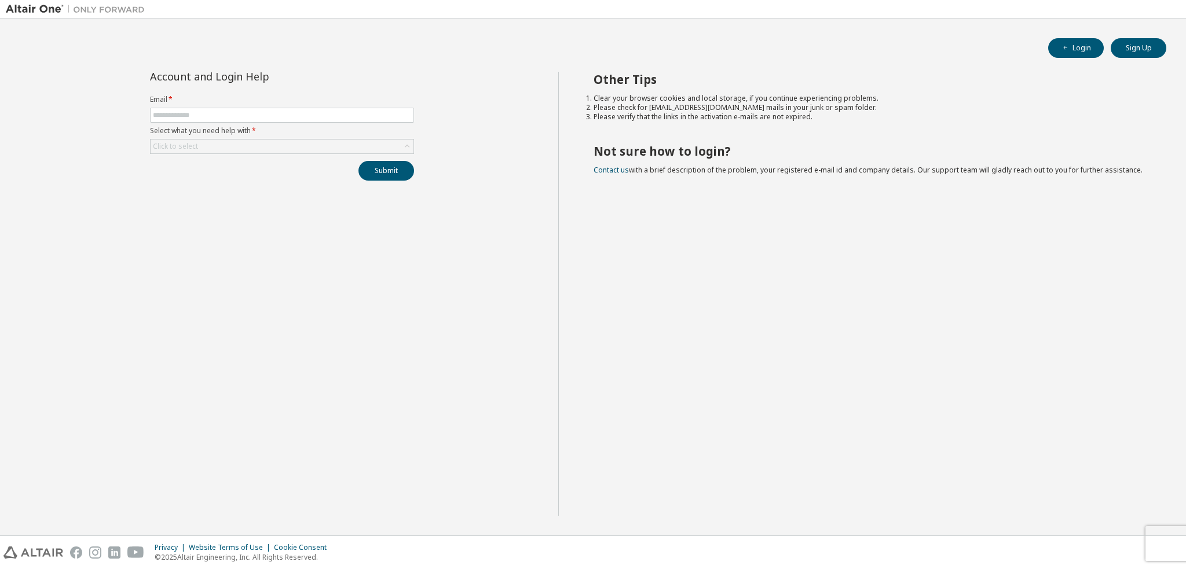
click at [14, 9] on img at bounding box center [78, 9] width 145 height 12
click at [28, 10] on img at bounding box center [78, 9] width 145 height 12
click at [31, 9] on img at bounding box center [78, 9] width 145 height 12
drag, startPoint x: 271, startPoint y: 111, endPoint x: 271, endPoint y: 118, distance: 7.0
click at [271, 111] on input "text" at bounding box center [282, 115] width 258 height 9
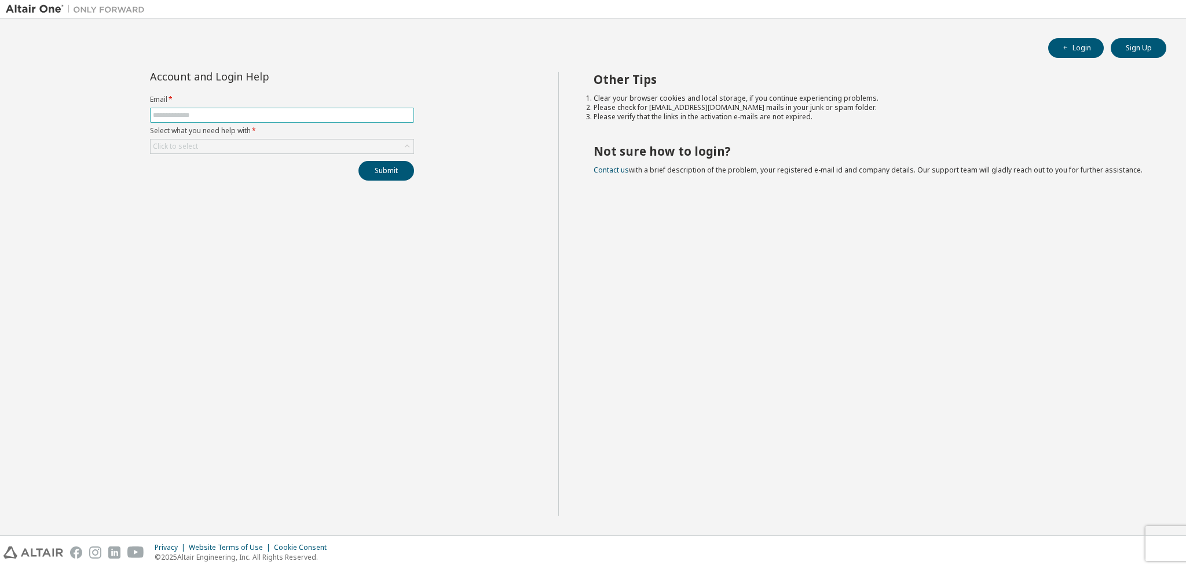
type input "**********"
click at [253, 153] on div "Click to select" at bounding box center [282, 146] width 264 height 15
click at [255, 148] on div "Click to select" at bounding box center [282, 147] width 263 height 14
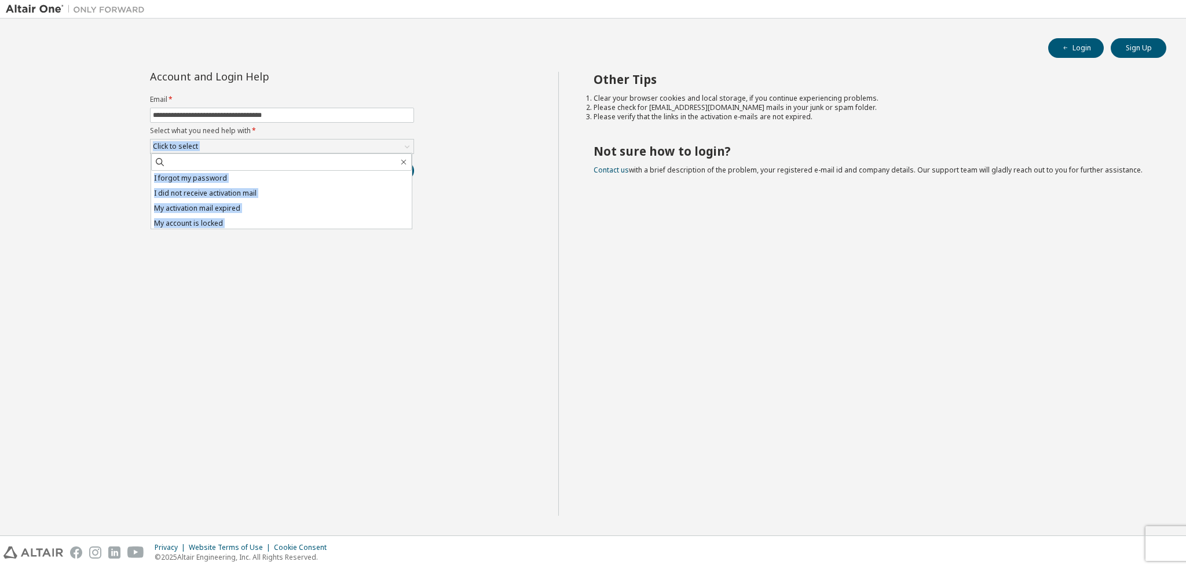
click at [309, 276] on div "**********" at bounding box center [282, 294] width 553 height 444
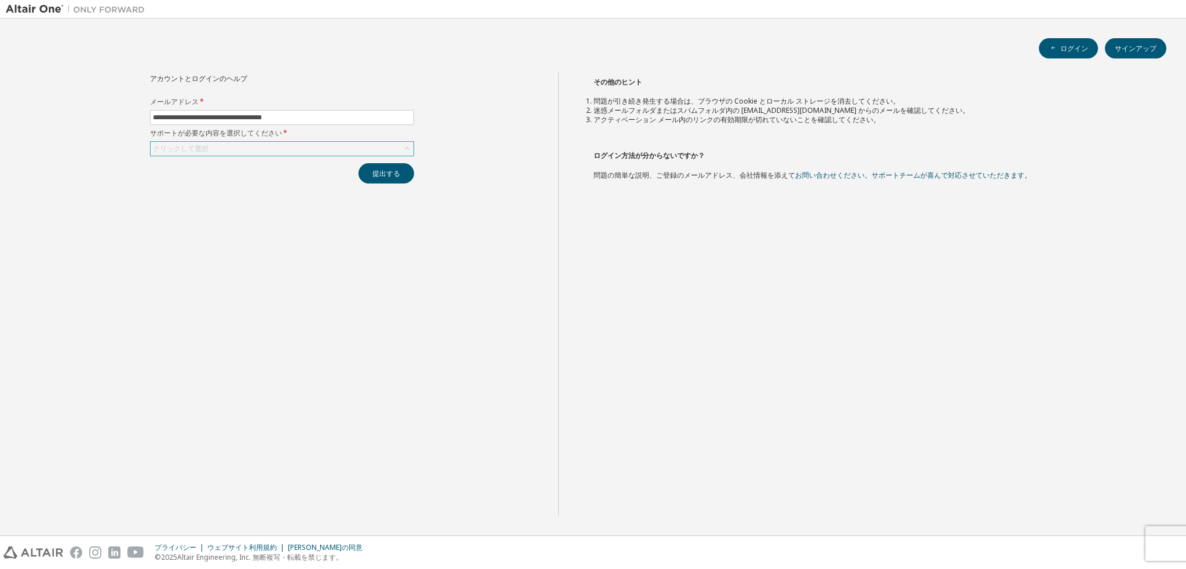
click at [311, 140] on form "**********" at bounding box center [282, 126] width 264 height 59
click at [305, 147] on div "クリックして選択" at bounding box center [282, 149] width 263 height 14
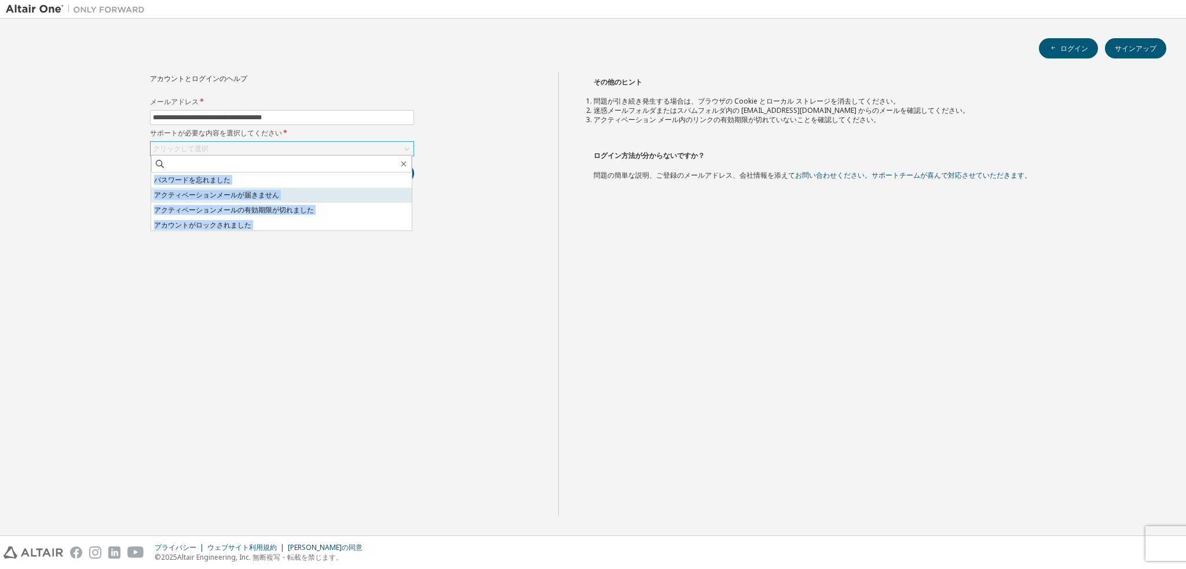
click at [265, 199] on font "アクティベーションメールが届きません" at bounding box center [216, 195] width 125 height 10
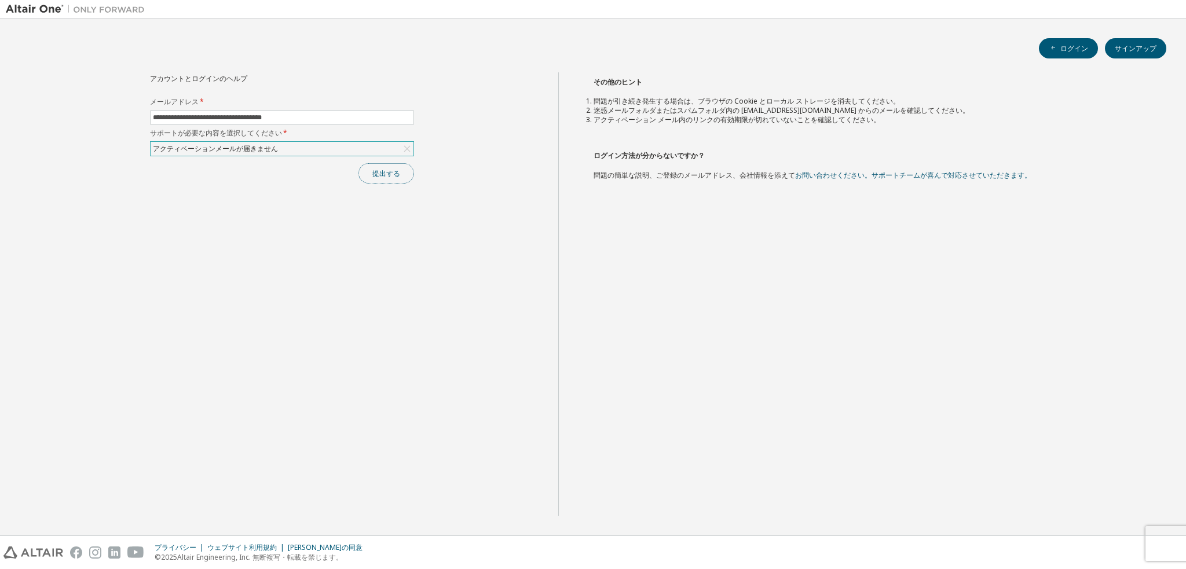
click at [392, 171] on font "提出する" at bounding box center [387, 174] width 28 height 10
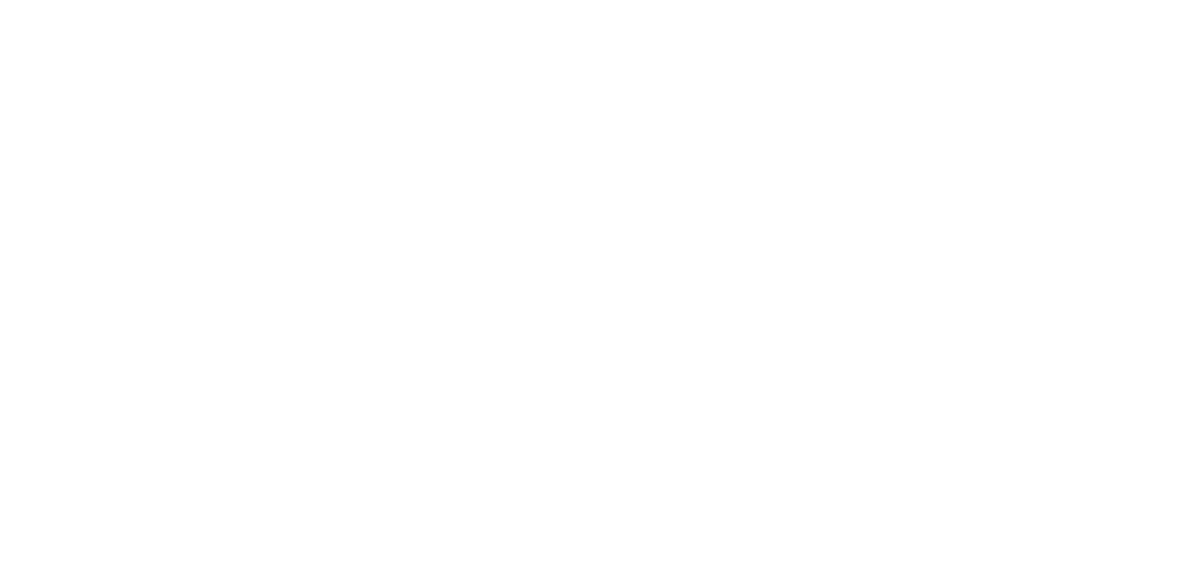
drag, startPoint x: 301, startPoint y: 152, endPoint x: 130, endPoint y: 60, distance: 194.9
click at [300, 152] on div at bounding box center [593, 284] width 1186 height 569
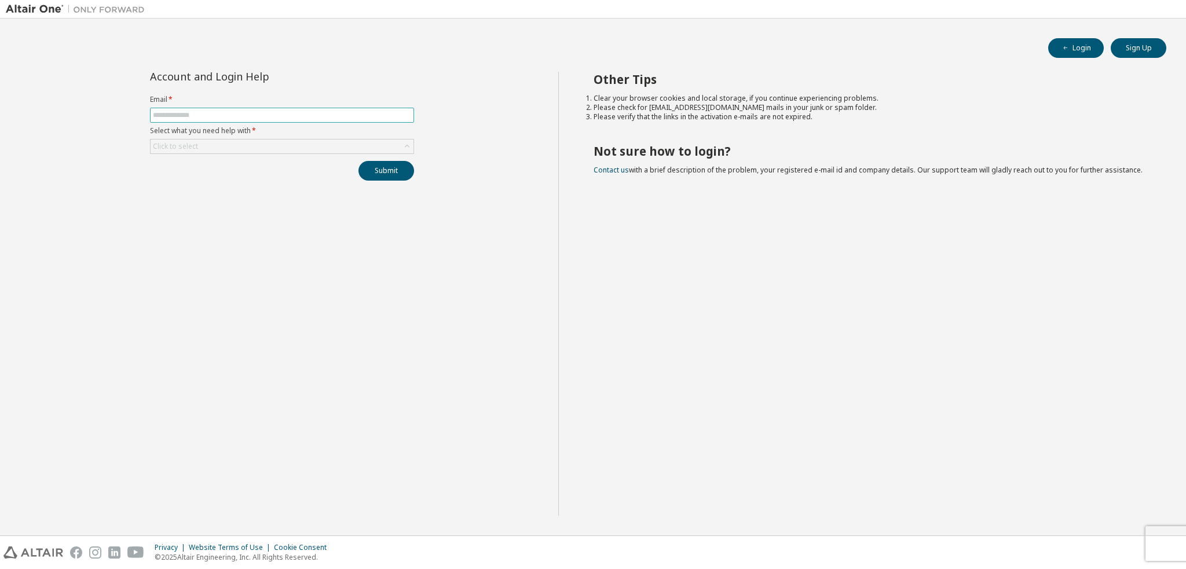
click at [271, 111] on input "text" at bounding box center [282, 115] width 258 height 9
type input "**********"
click at [253, 143] on div "Click to select" at bounding box center [282, 147] width 263 height 14
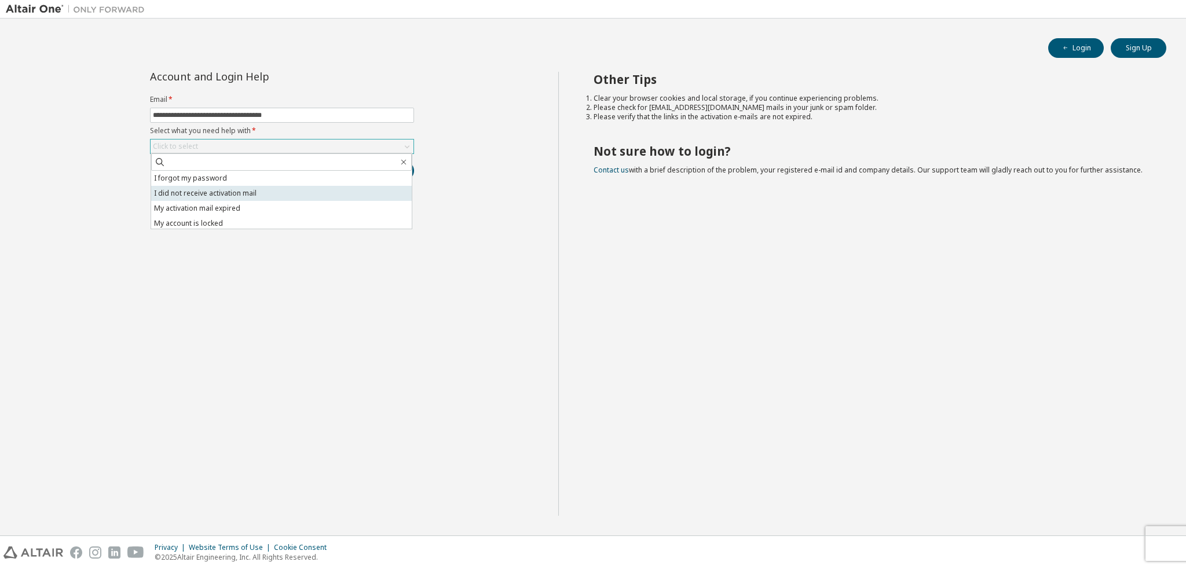
click at [231, 199] on li "I did not receive activation mail" at bounding box center [281, 193] width 261 height 15
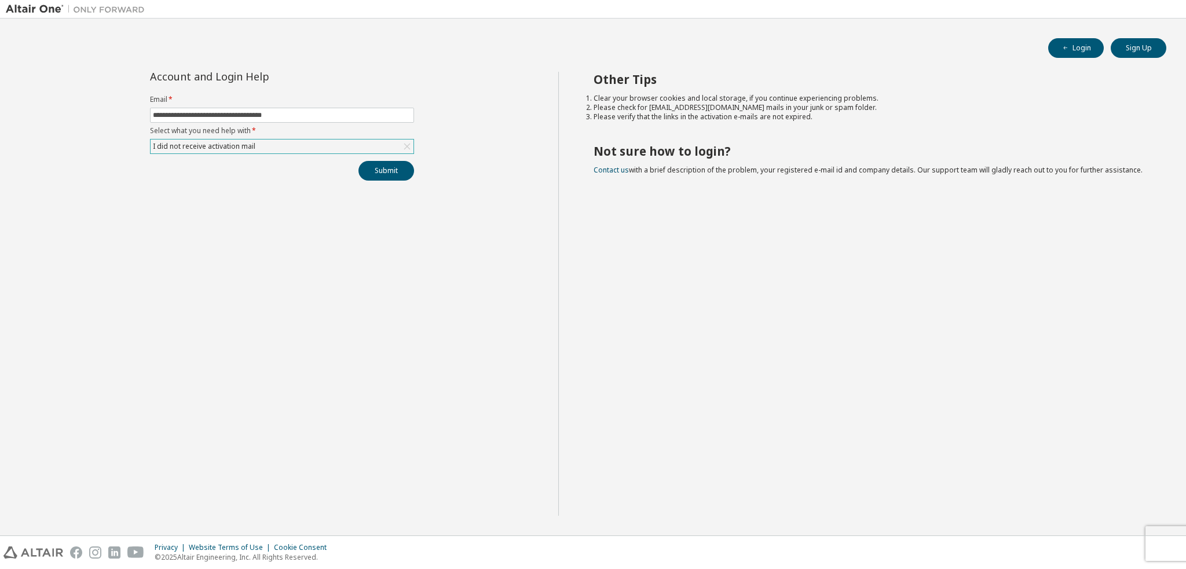
click at [375, 182] on div "**********" at bounding box center [282, 294] width 553 height 444
click at [378, 177] on button "Submit" at bounding box center [387, 171] width 56 height 20
click at [1098, 539] on link "Altair support" at bounding box center [1102, 538] width 46 height 10
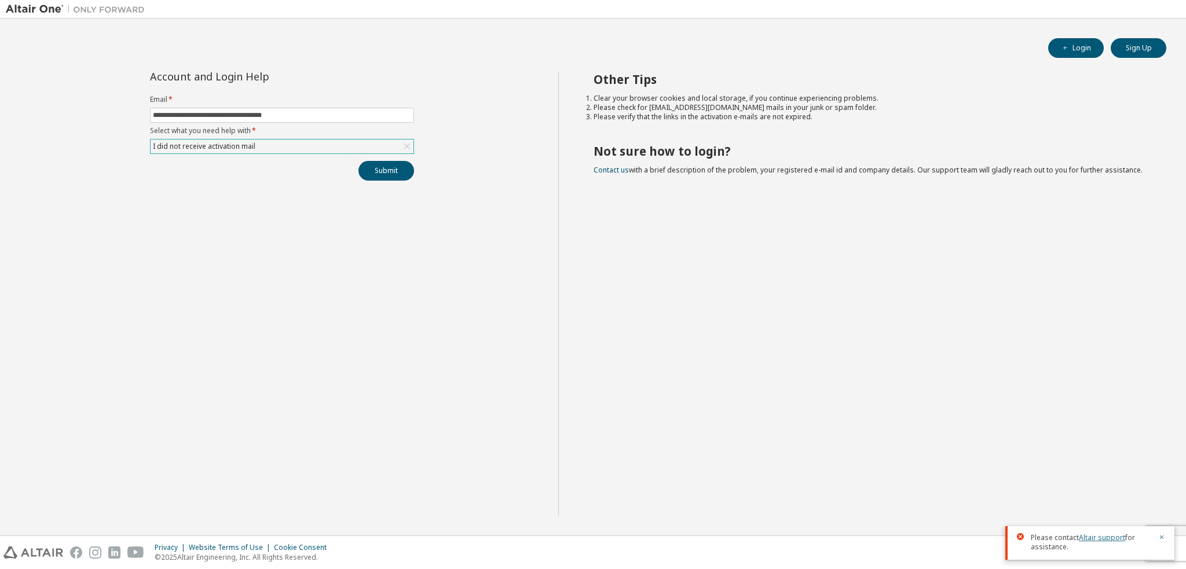
click at [1098, 539] on link "Altair support" at bounding box center [1102, 538] width 46 height 10
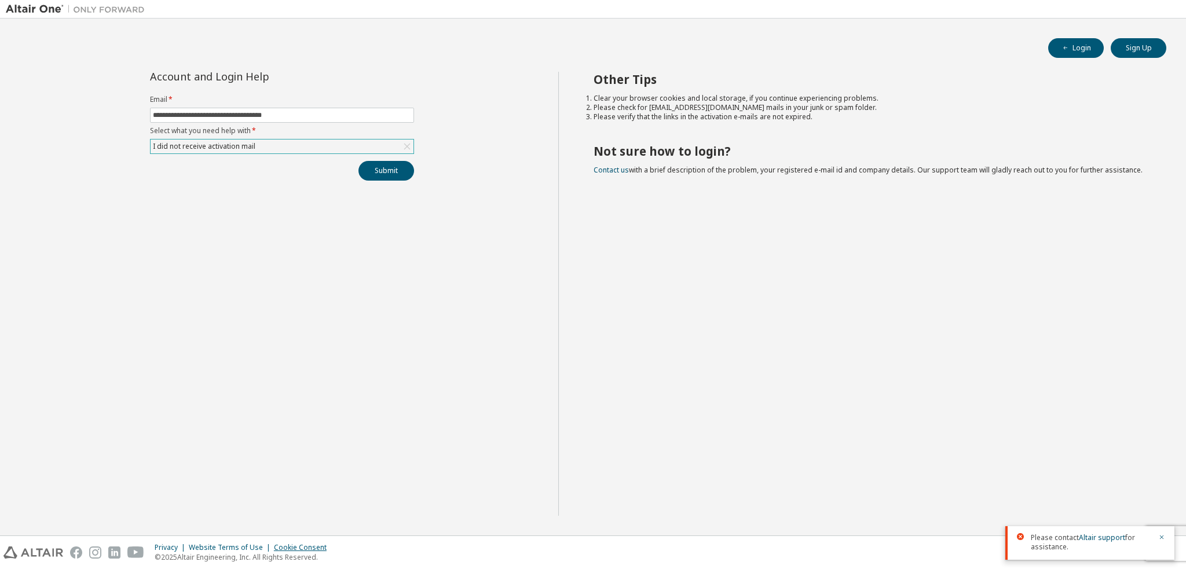
click at [309, 546] on div "Cookie Consent" at bounding box center [304, 547] width 60 height 9
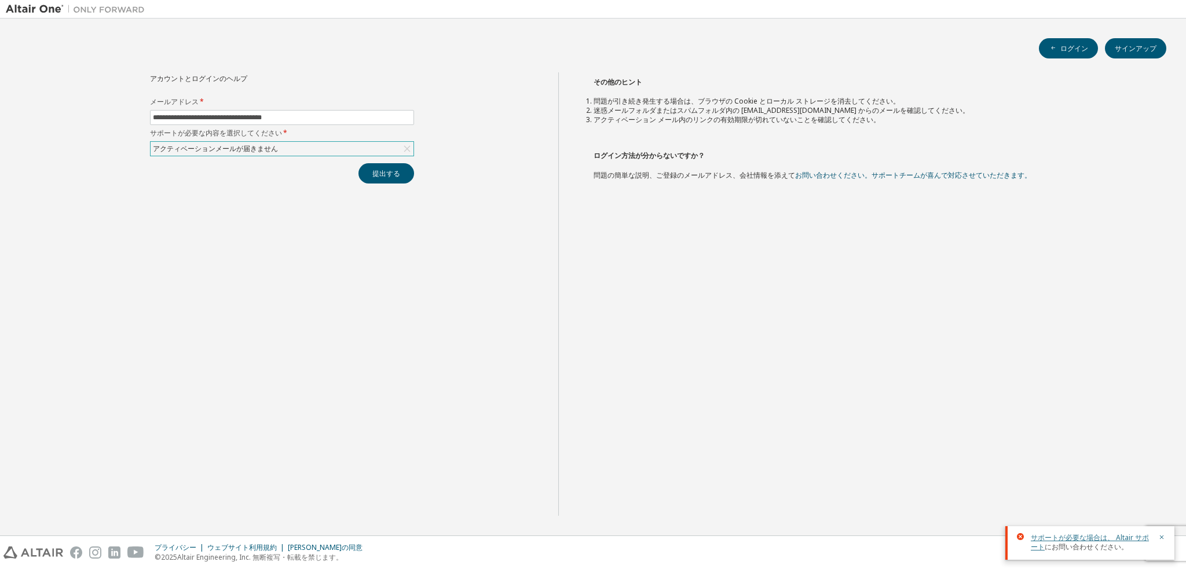
click at [1134, 537] on font "サポートが必要な場合は、 Altair サポート" at bounding box center [1090, 542] width 118 height 19
click at [936, 180] on div "その他のヒント 問題が引き続き発生する場合は、ブラウザの Cookie とローカル ストレージを消去してください。 迷惑メールフォルダまたはスパムフォルダ内の…" at bounding box center [869, 294] width 623 height 444
click at [937, 175] on font "お問い合わせください。サポートチームが喜んで対応させていただきます。" at bounding box center [913, 175] width 236 height 10
click at [28, 6] on img at bounding box center [78, 9] width 145 height 12
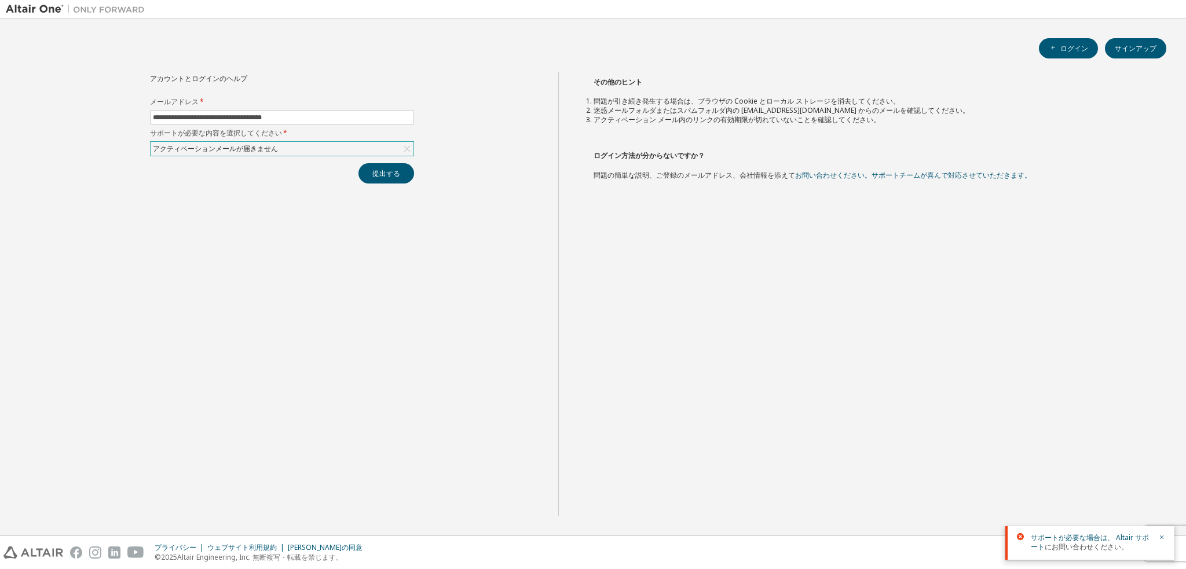
click at [41, 14] on img at bounding box center [78, 9] width 145 height 12
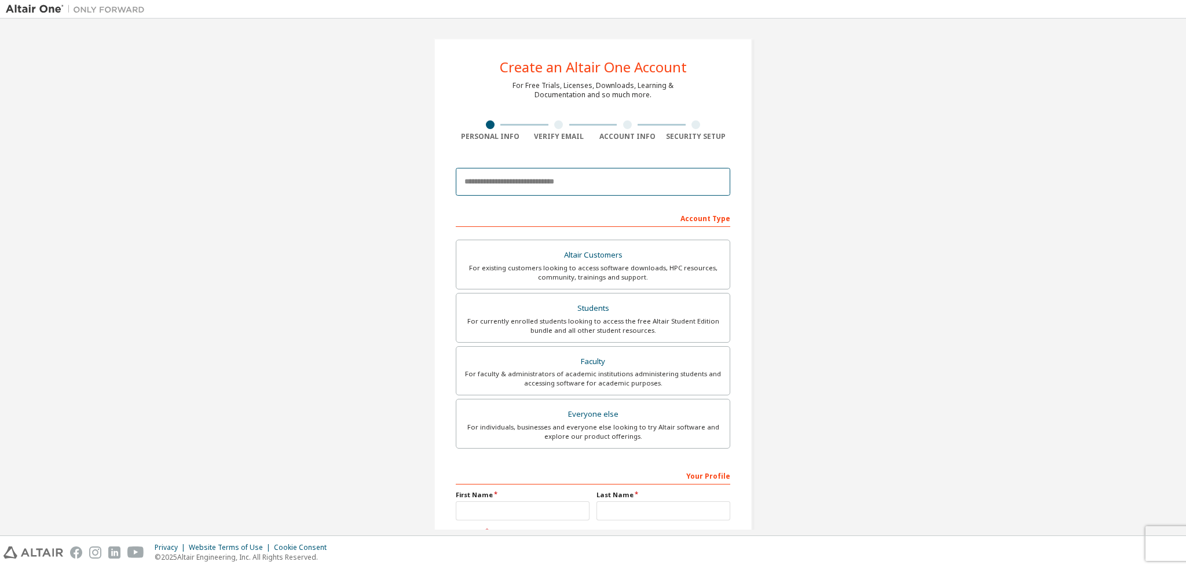
drag, startPoint x: 614, startPoint y: 182, endPoint x: 610, endPoint y: 189, distance: 7.8
click at [614, 182] on input "email" at bounding box center [593, 182] width 275 height 28
type input "**********"
type input "*"
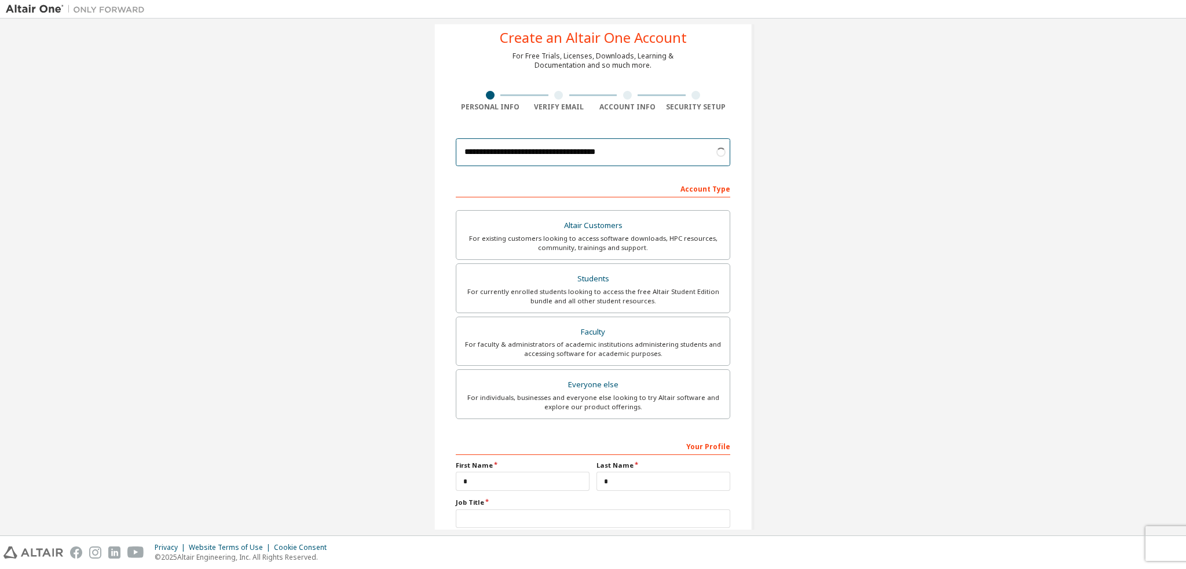
scroll to position [105, 0]
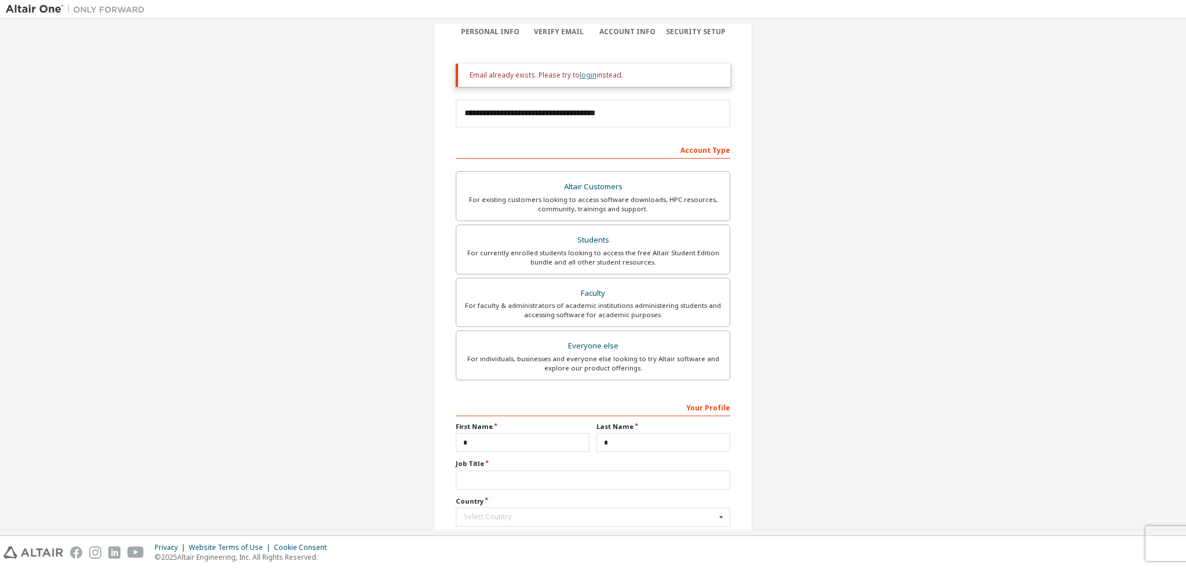
click at [586, 76] on link "login" at bounding box center [588, 75] width 17 height 10
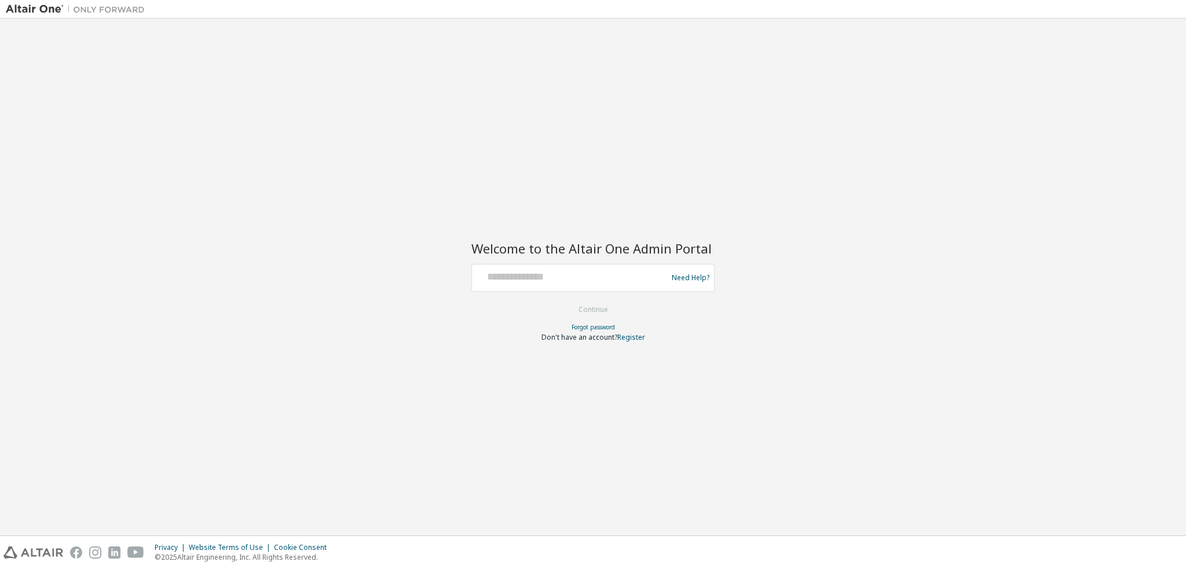
click at [585, 283] on div at bounding box center [571, 278] width 189 height 22
click at [555, 275] on input "text" at bounding box center [571, 275] width 189 height 17
type input "**********"
click at [597, 323] on div "Forgot password" at bounding box center [593, 327] width 243 height 9
click at [598, 326] on link "Forgot password" at bounding box center [593, 327] width 43 height 8
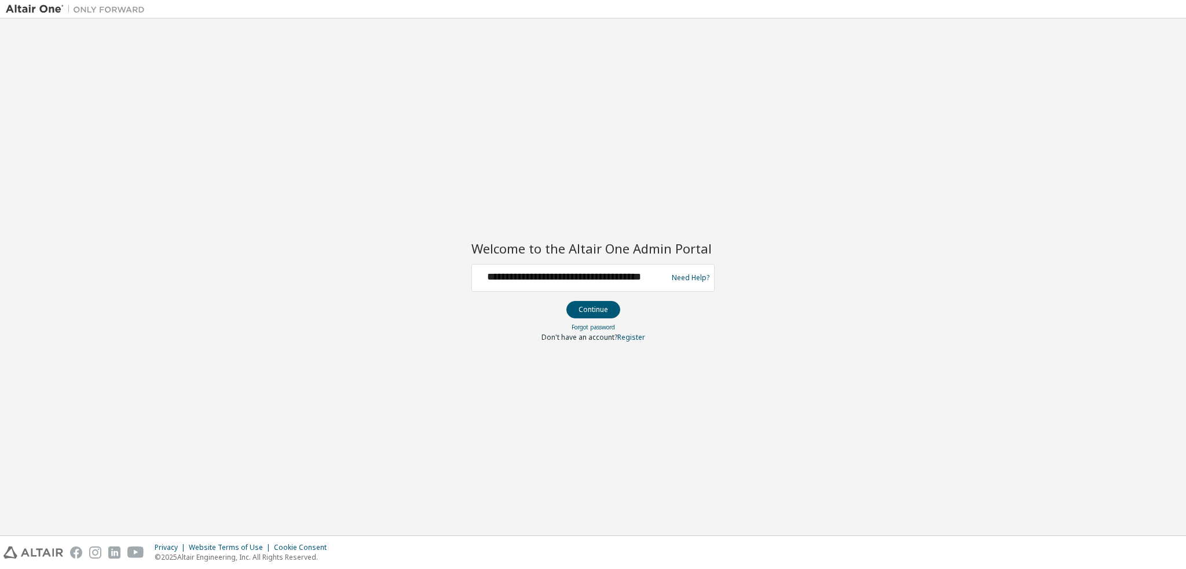
click at [577, 341] on span "Don't have an account?" at bounding box center [580, 338] width 76 height 10
click at [631, 340] on link "Register" at bounding box center [632, 338] width 28 height 10
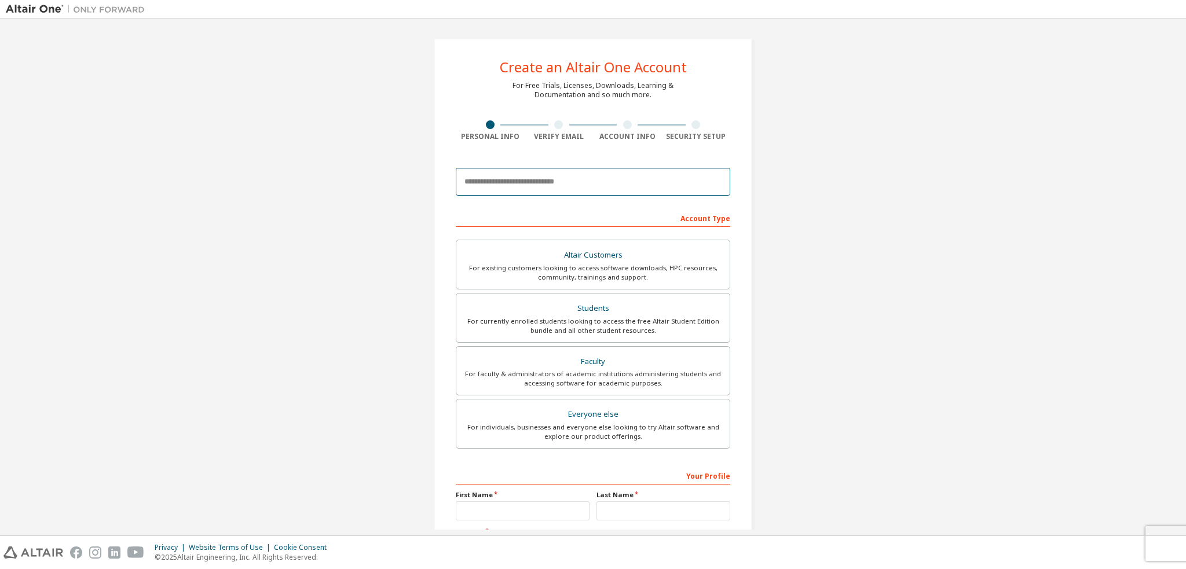
click at [649, 182] on input "email" at bounding box center [593, 182] width 275 height 28
click at [561, 183] on input "**********" at bounding box center [593, 182] width 275 height 28
type input "**********"
click at [647, 324] on div "For currently enrolled students looking to access the free Altair Student Editi…" at bounding box center [593, 326] width 260 height 19
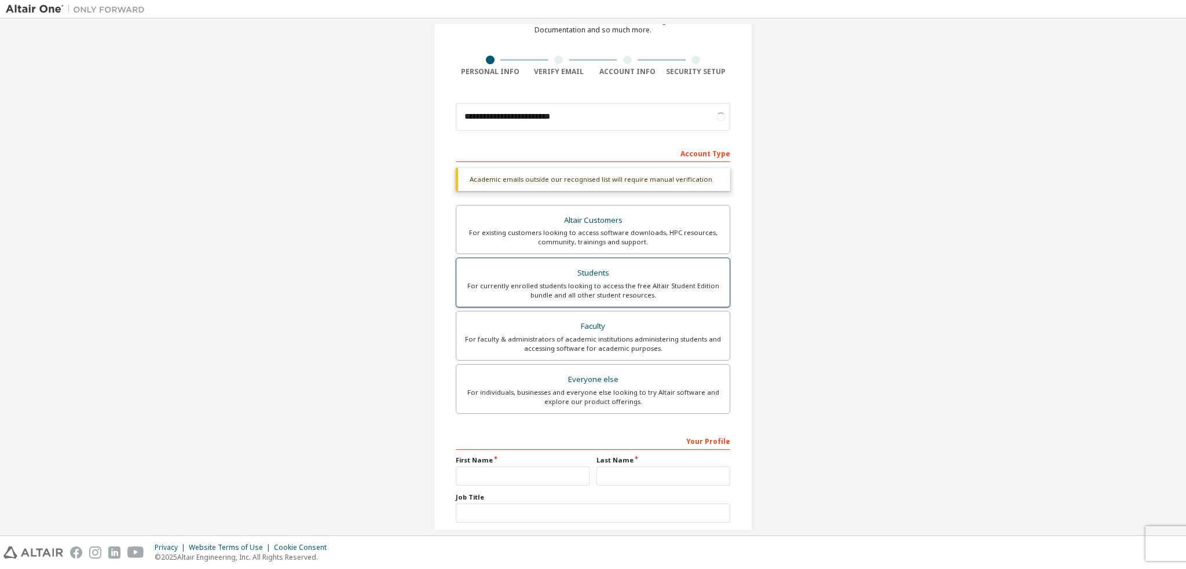
scroll to position [135, 0]
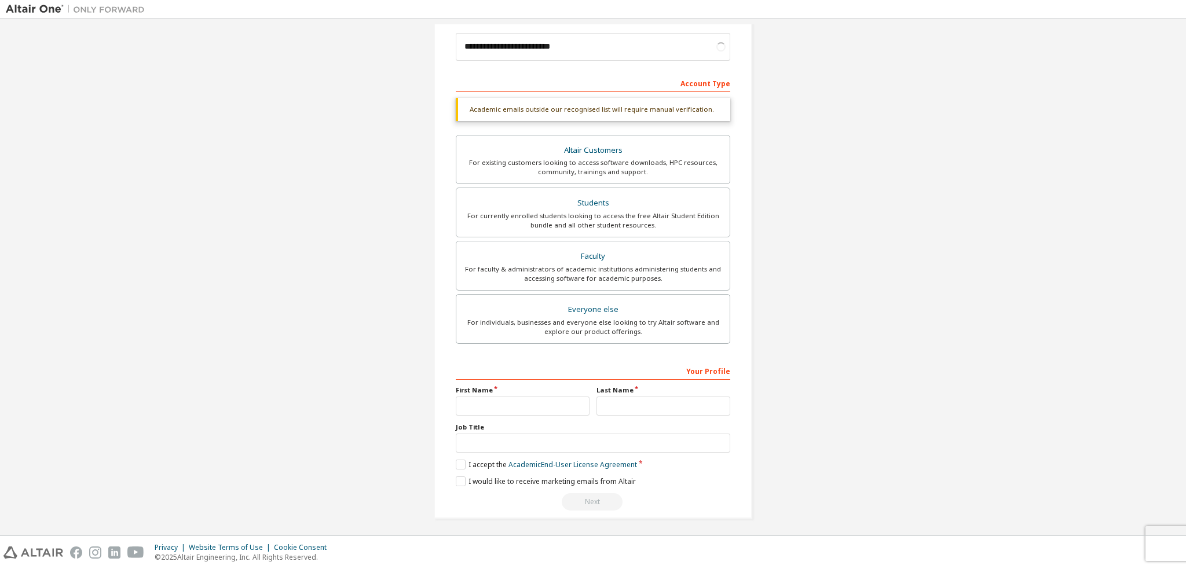
drag, startPoint x: 1015, startPoint y: 287, endPoint x: 901, endPoint y: 270, distance: 114.8
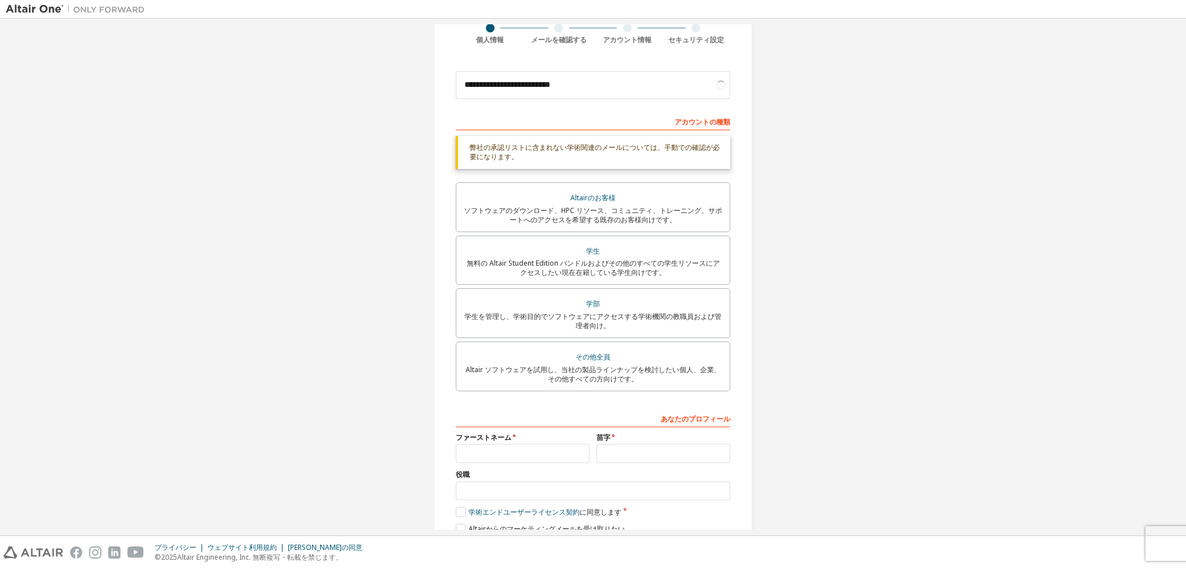
scroll to position [79, 0]
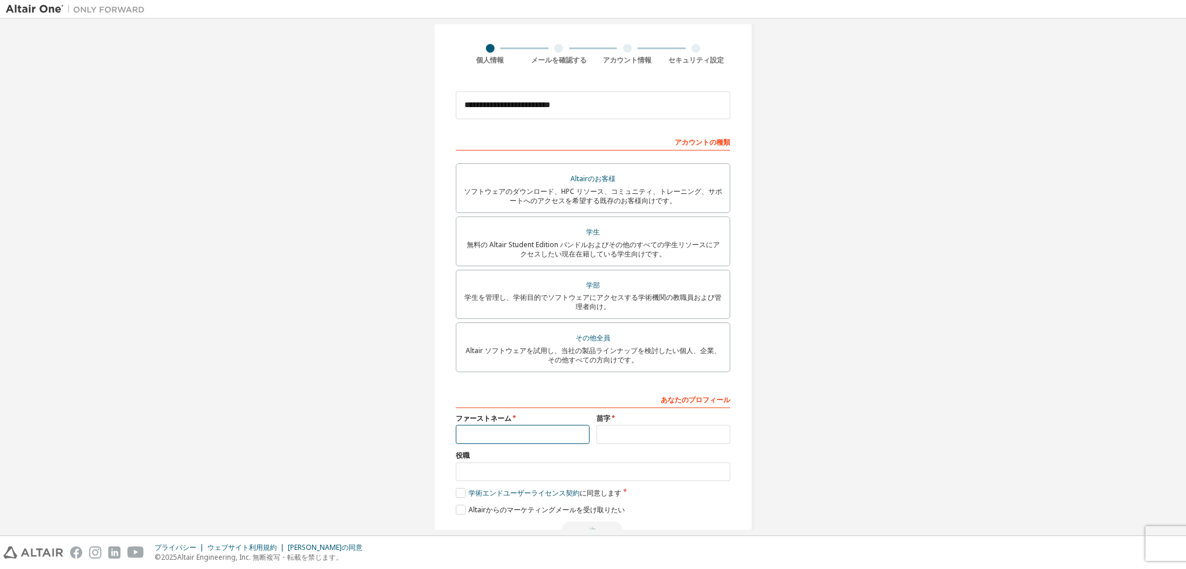
click at [572, 441] on input "text" at bounding box center [523, 434] width 134 height 19
type input "******"
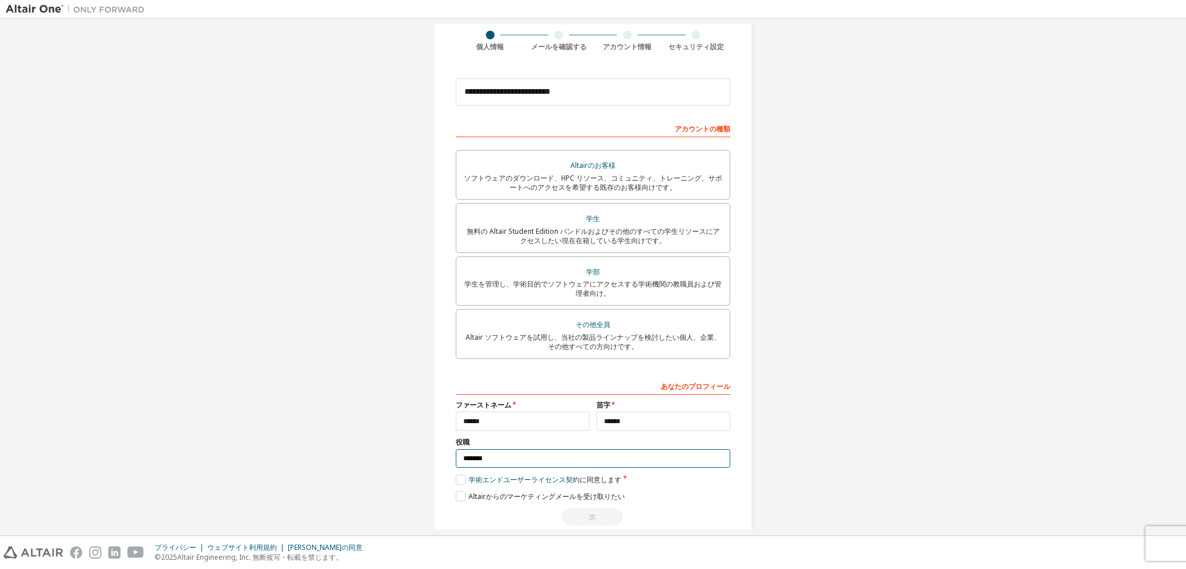
scroll to position [112, 0]
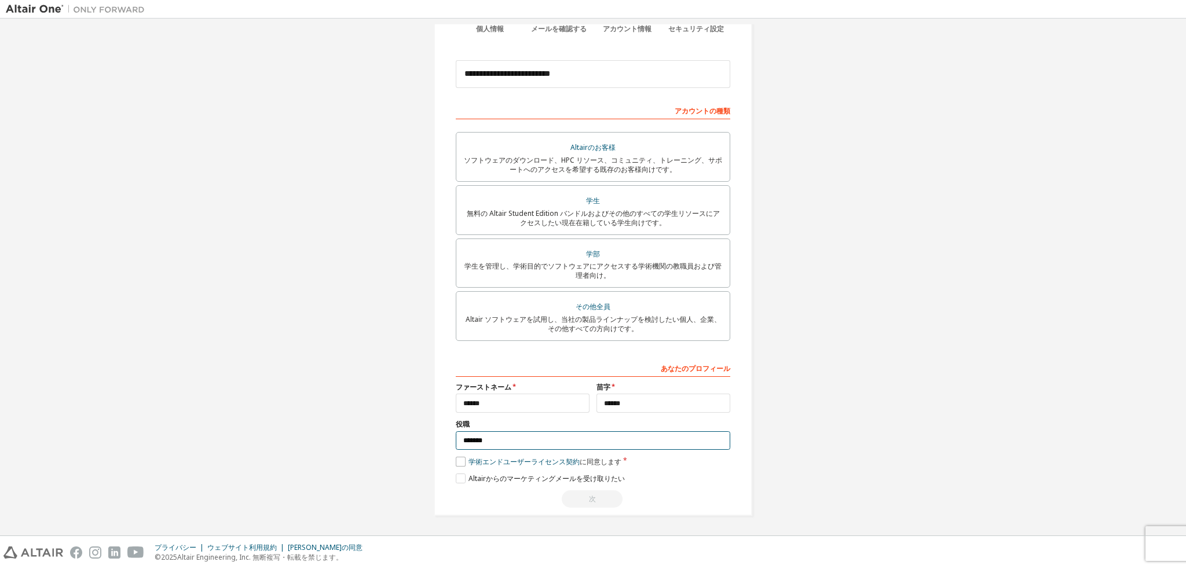
type input "*******"
click at [457, 465] on label "学術 エンドユーザーライセンス契約 に同意します" at bounding box center [539, 462] width 166 height 10
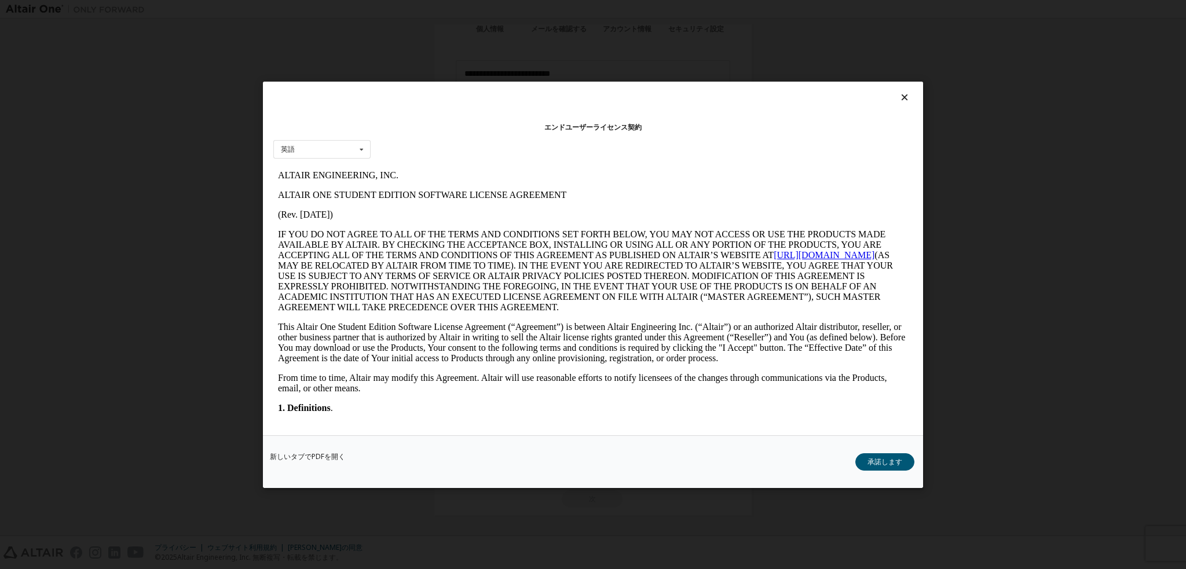
scroll to position [0, 0]
click at [879, 461] on font "承諾します" at bounding box center [885, 462] width 35 height 10
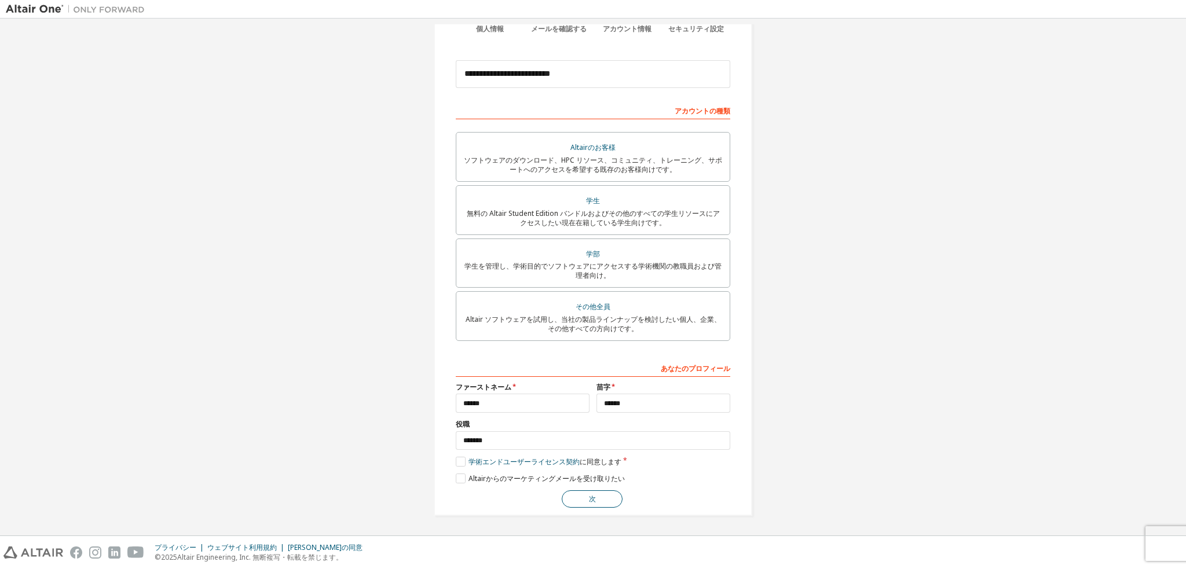
click at [562, 499] on button "次" at bounding box center [592, 499] width 61 height 17
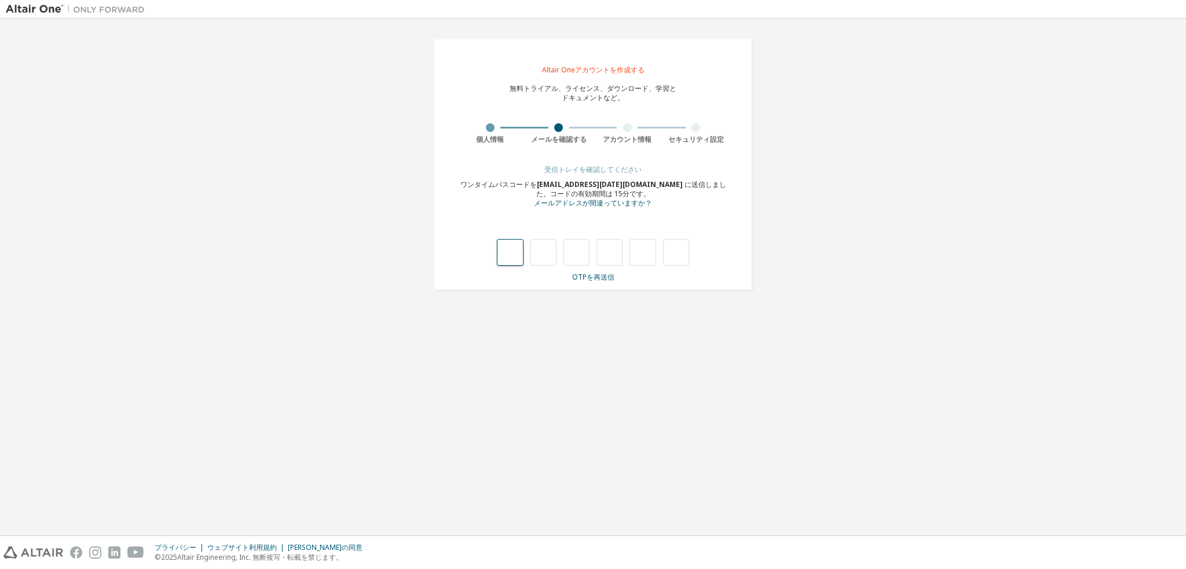
click at [507, 252] on input "text" at bounding box center [510, 252] width 26 height 27
type input "*"
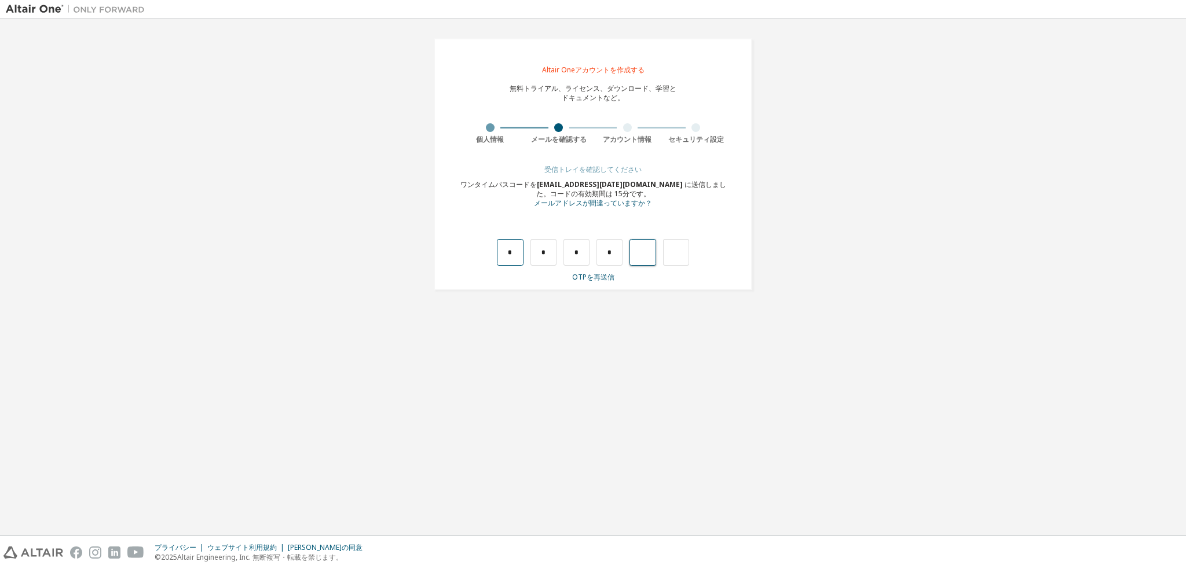
type input "*"
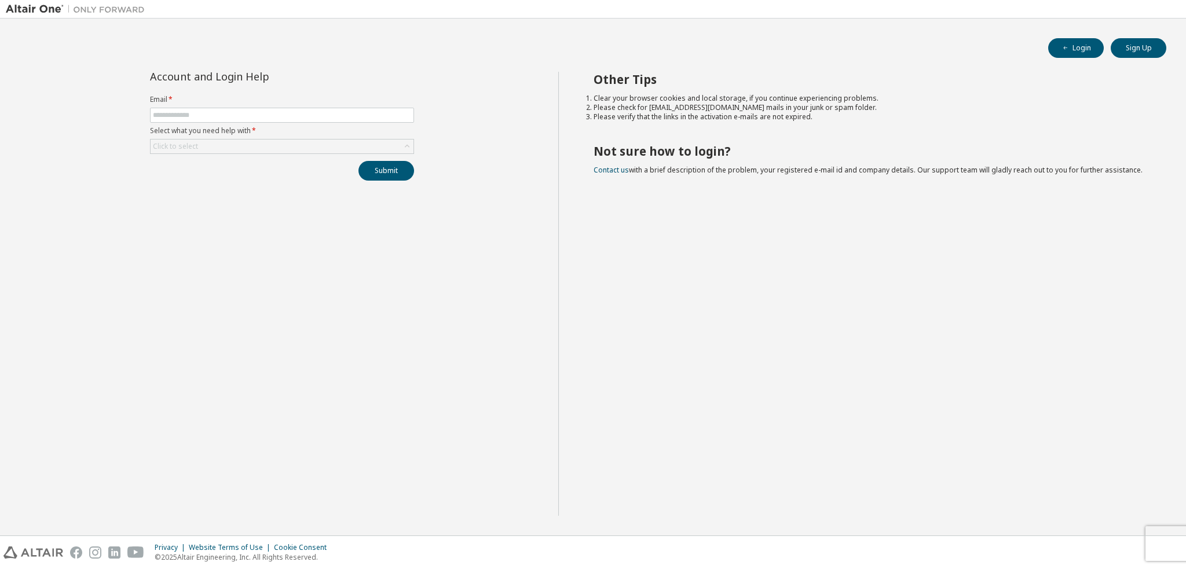
click at [360, 127] on label "Select what you need help with *" at bounding box center [282, 130] width 264 height 9
click at [363, 121] on span at bounding box center [282, 115] width 264 height 15
click at [355, 119] on input "text" at bounding box center [282, 115] width 258 height 9
type input "**********"
click at [260, 148] on div "Click to select" at bounding box center [282, 147] width 263 height 14
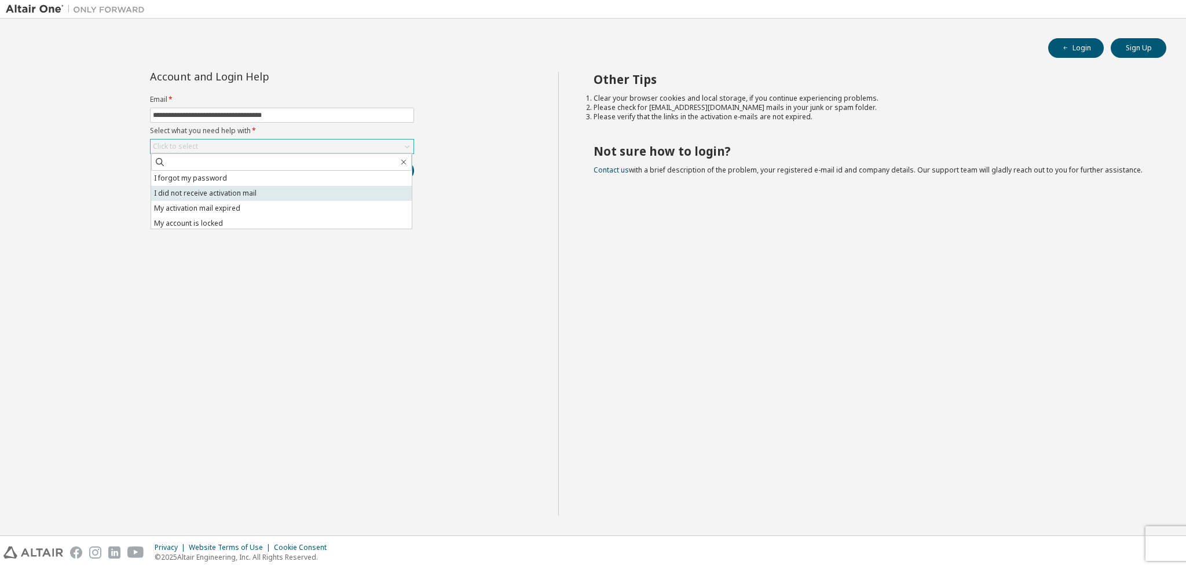
click at [217, 189] on li "I did not receive activation mail" at bounding box center [281, 193] width 261 height 15
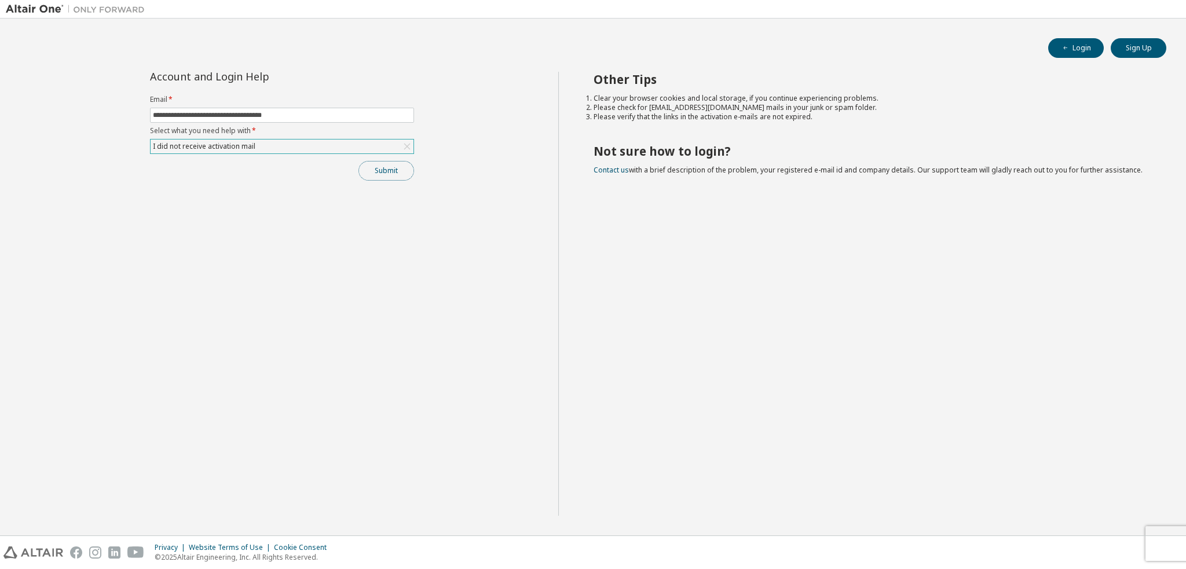
click at [394, 170] on button "Submit" at bounding box center [387, 171] width 56 height 20
click at [846, 138] on div "Other Tips Clear your browser cookies and local storage, if you continue experi…" at bounding box center [869, 294] width 623 height 444
drag, startPoint x: 860, startPoint y: 143, endPoint x: 1115, endPoint y: 536, distance: 468.4
click at [1115, 535] on link "Altair support" at bounding box center [1102, 538] width 46 height 10
click at [1112, 541] on link "Altair support" at bounding box center [1102, 538] width 46 height 10
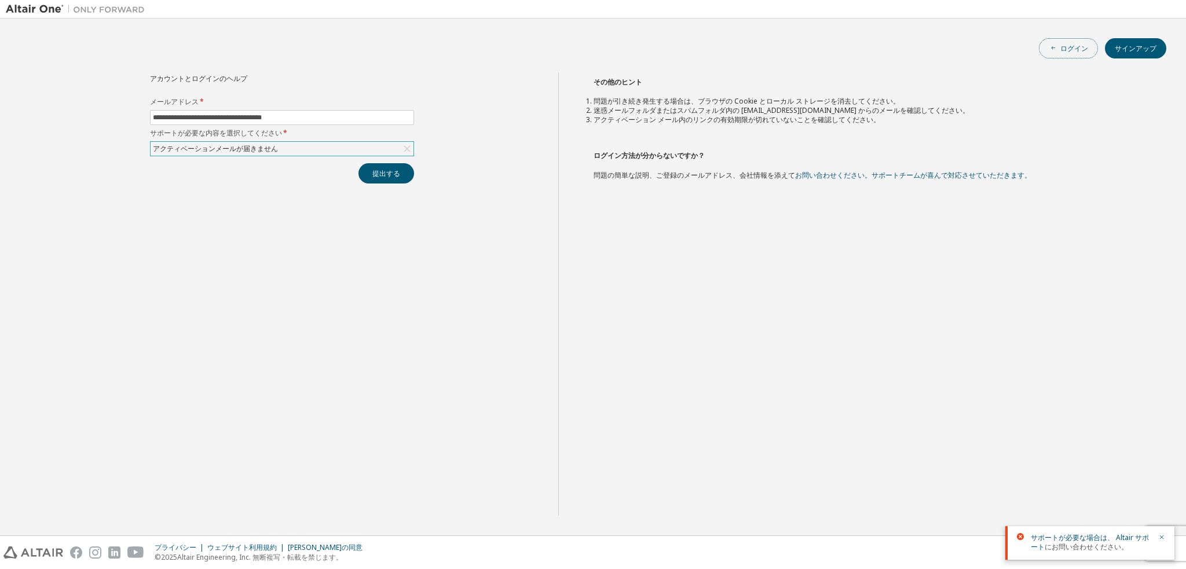
click at [1082, 50] on font "ログイン" at bounding box center [1075, 48] width 28 height 10
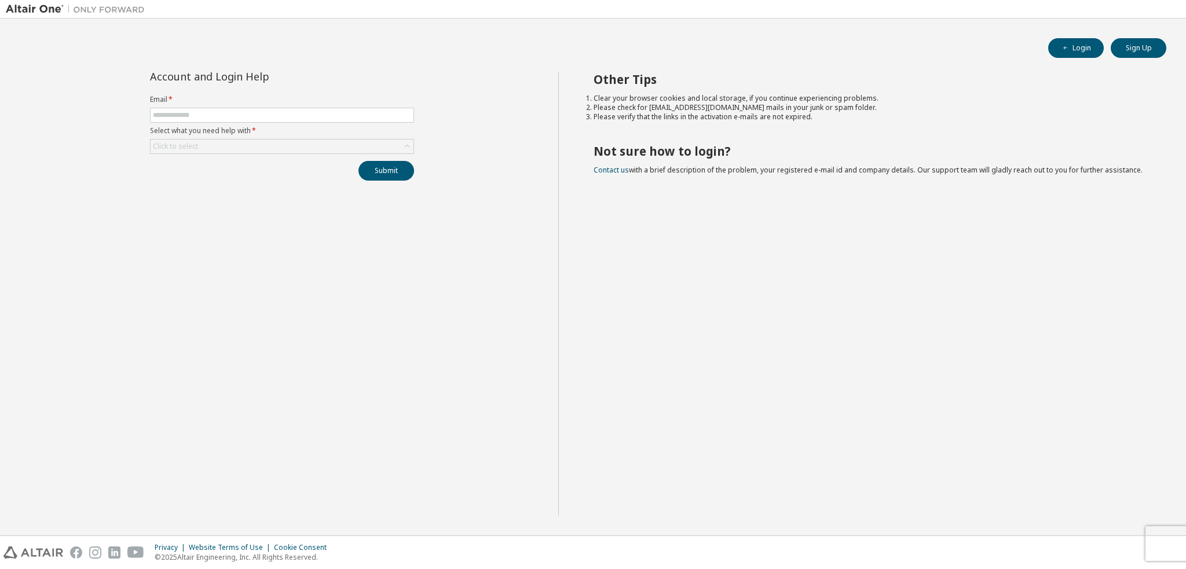
click at [771, 128] on div "Other Tips Clear your browser cookies and local storage, if you continue experi…" at bounding box center [869, 294] width 623 height 444
